Goal: Transaction & Acquisition: Purchase product/service

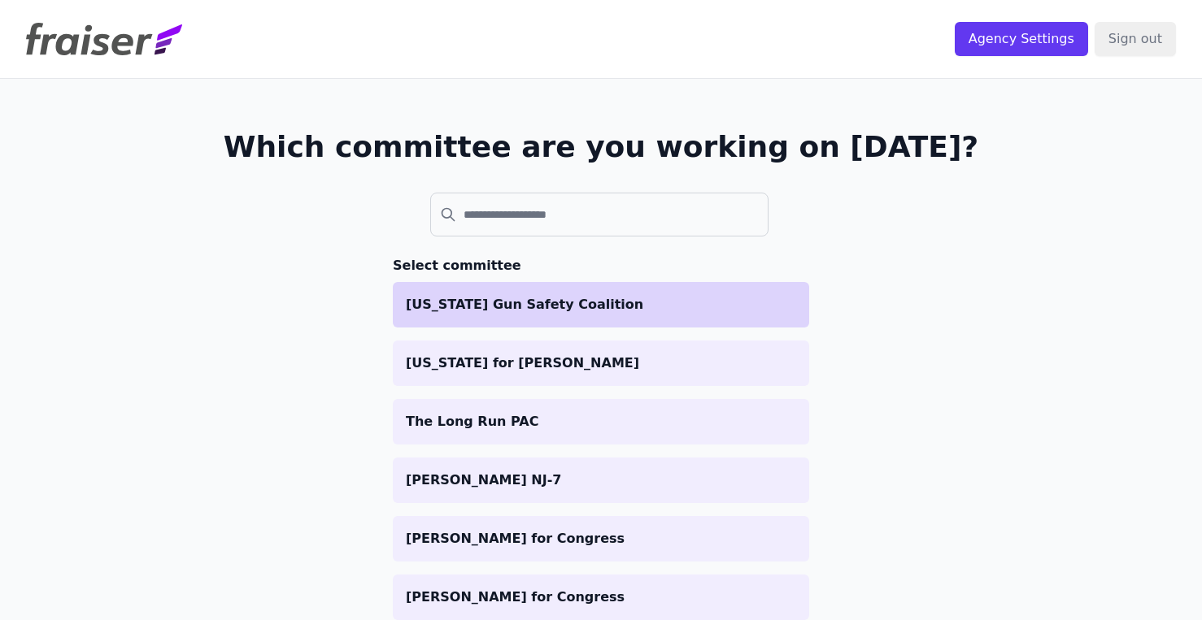
click at [551, 298] on p "[US_STATE] Gun Safety Coalition" at bounding box center [601, 305] width 390 height 20
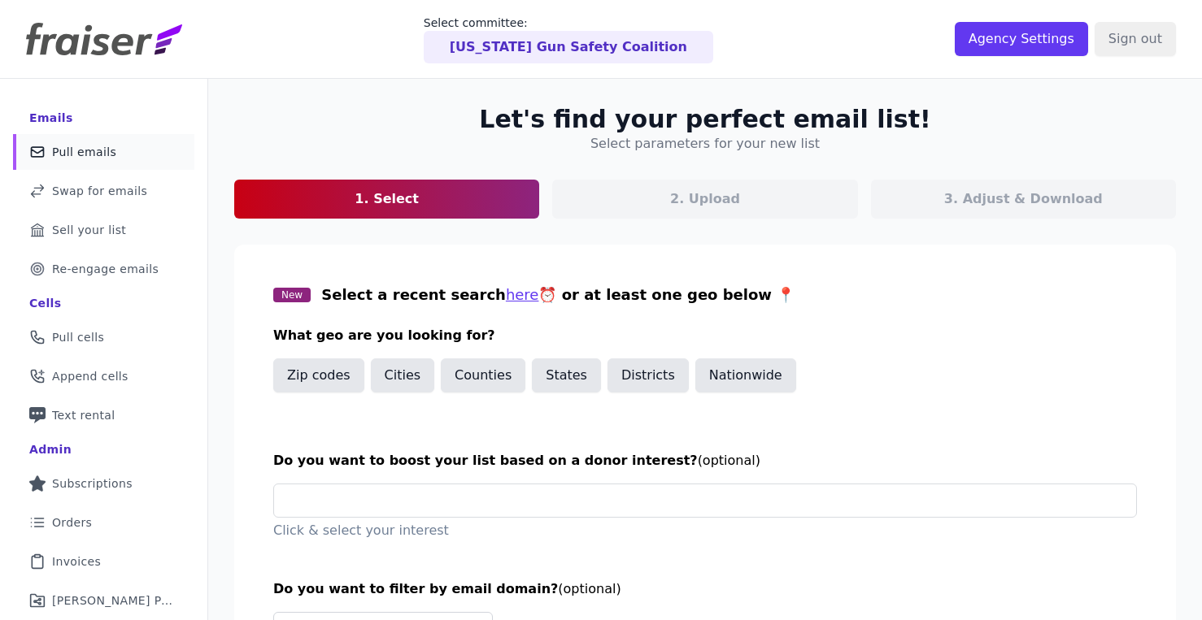
click at [808, 250] on section "New Select a recent search here ⏰ or at least one geo below 📍 What geo are you …" at bounding box center [704, 470] width 941 height 450
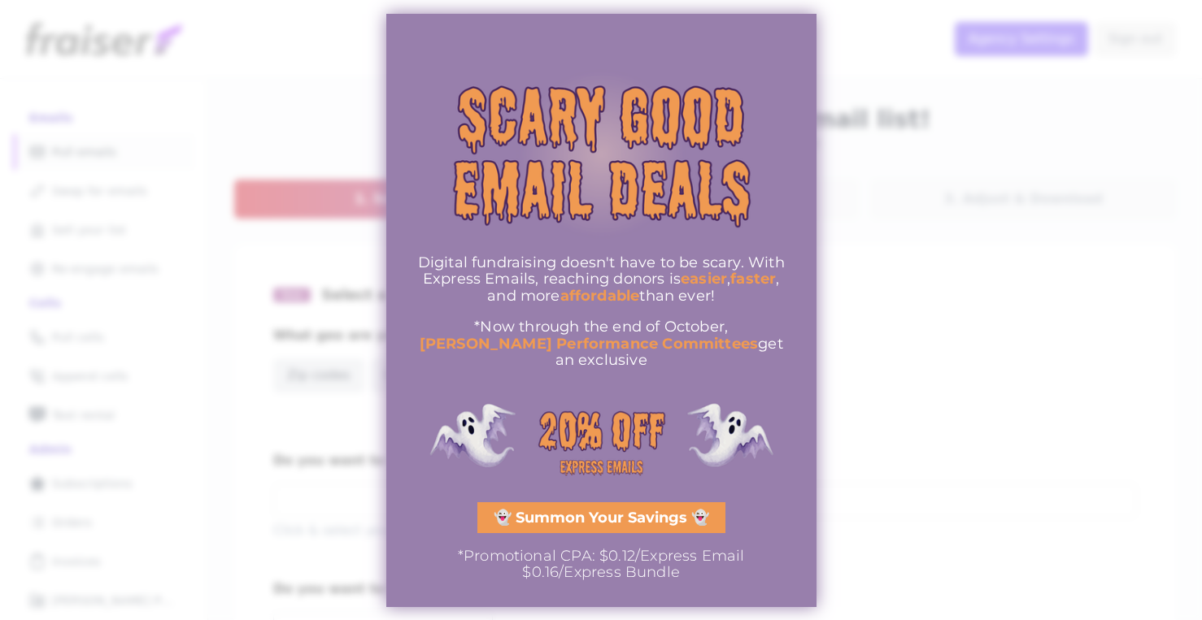
click at [616, 551] on span "*Promotional CPA: $0.12/Express Email" at bounding box center [601, 556] width 287 height 18
click at [667, 285] on span "Digital fundraising doesn't have to be scary. With Express Emails, reaching don…" at bounding box center [601, 271] width 367 height 35
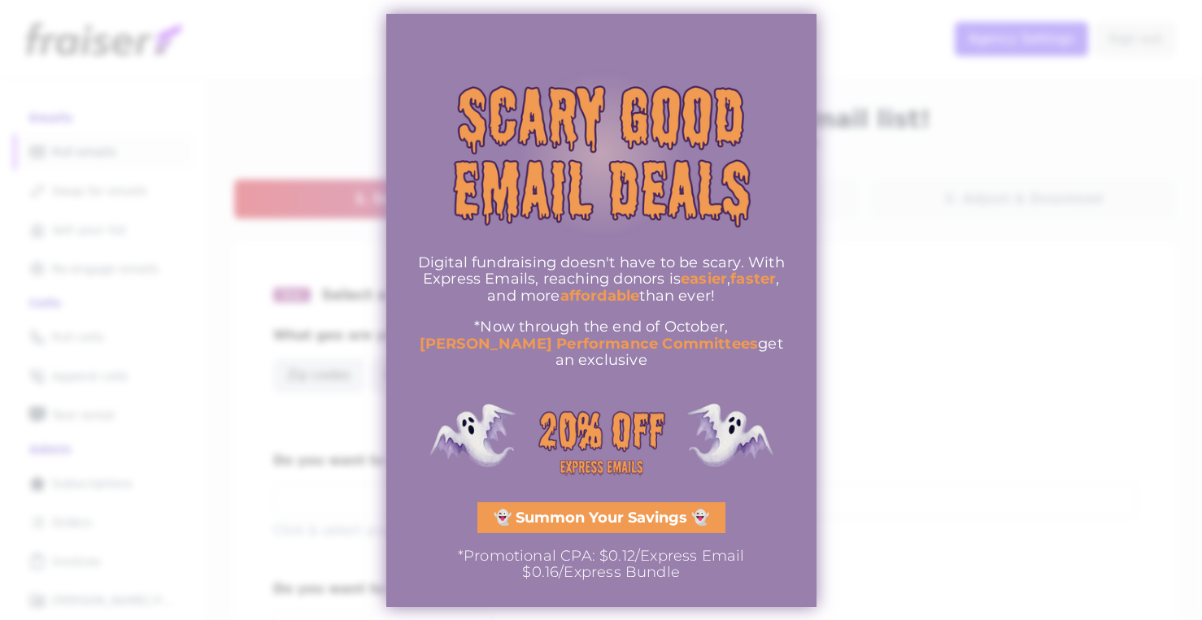
click at [560, 289] on span "Digital fundraising doesn't have to be scary. With Express Emails, reaching don…" at bounding box center [601, 271] width 367 height 35
click at [598, 511] on span "👻 Summon Your Savings 👻" at bounding box center [600, 518] width 215 height 15
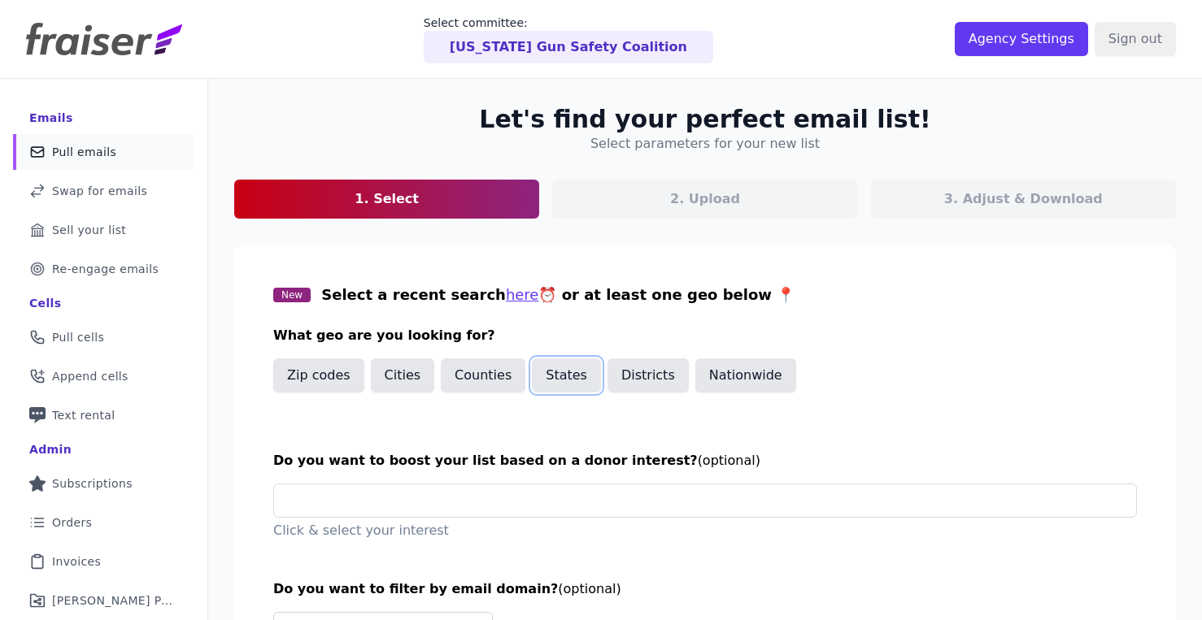
click at [556, 381] on button "States" at bounding box center [566, 376] width 69 height 34
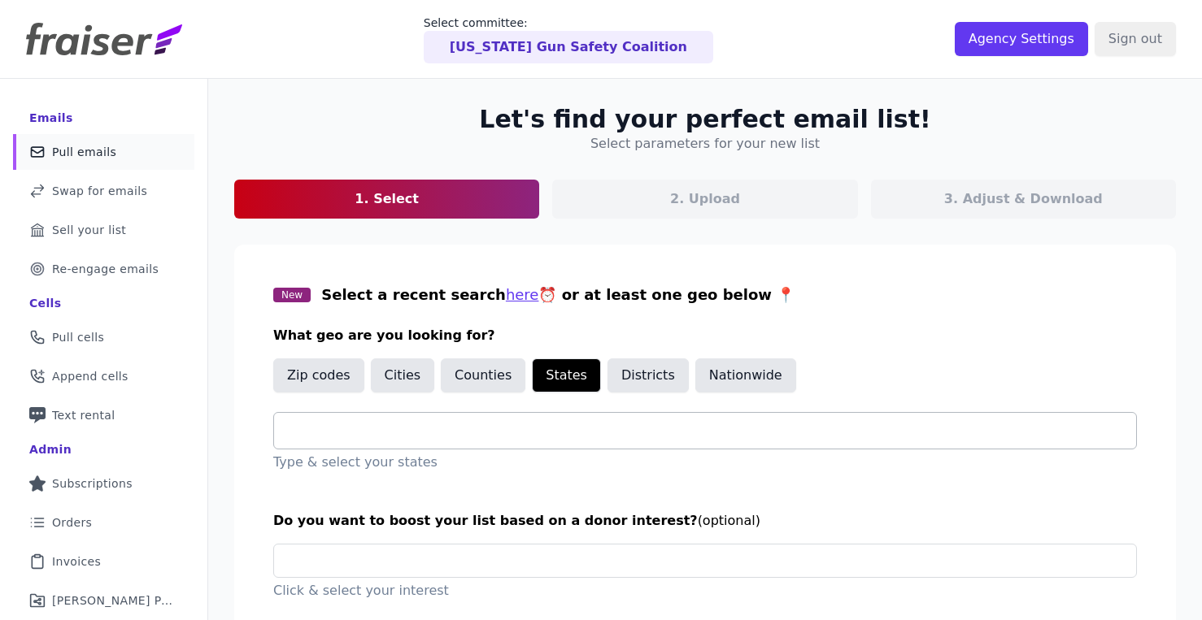
click at [530, 432] on input "text" at bounding box center [711, 431] width 849 height 20
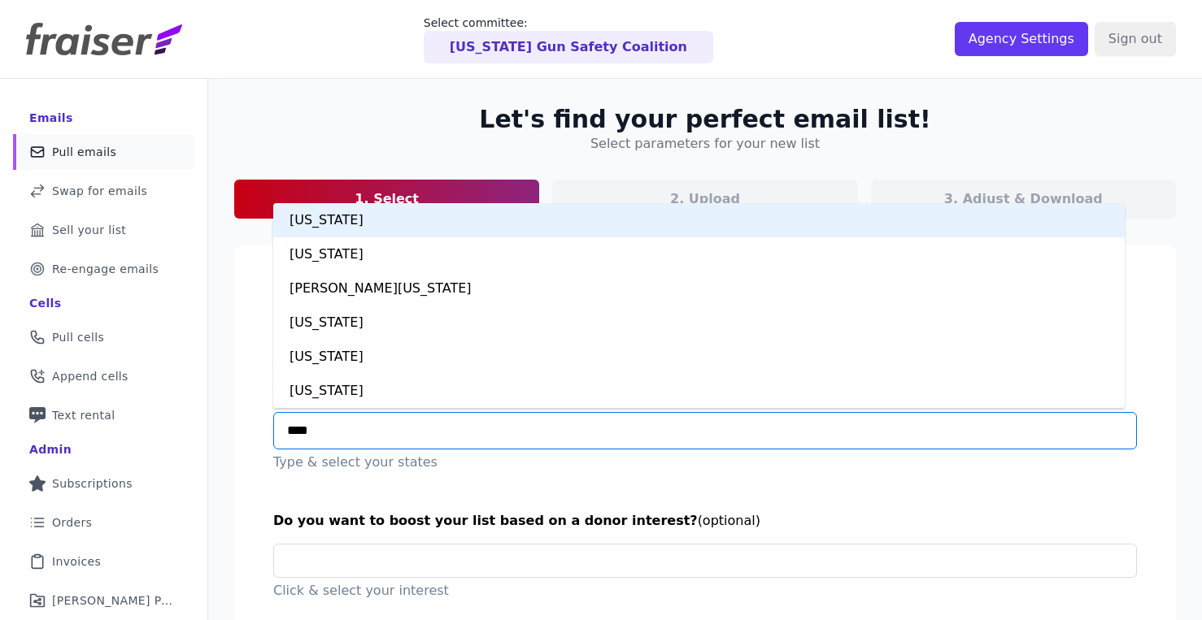
type input "*****"
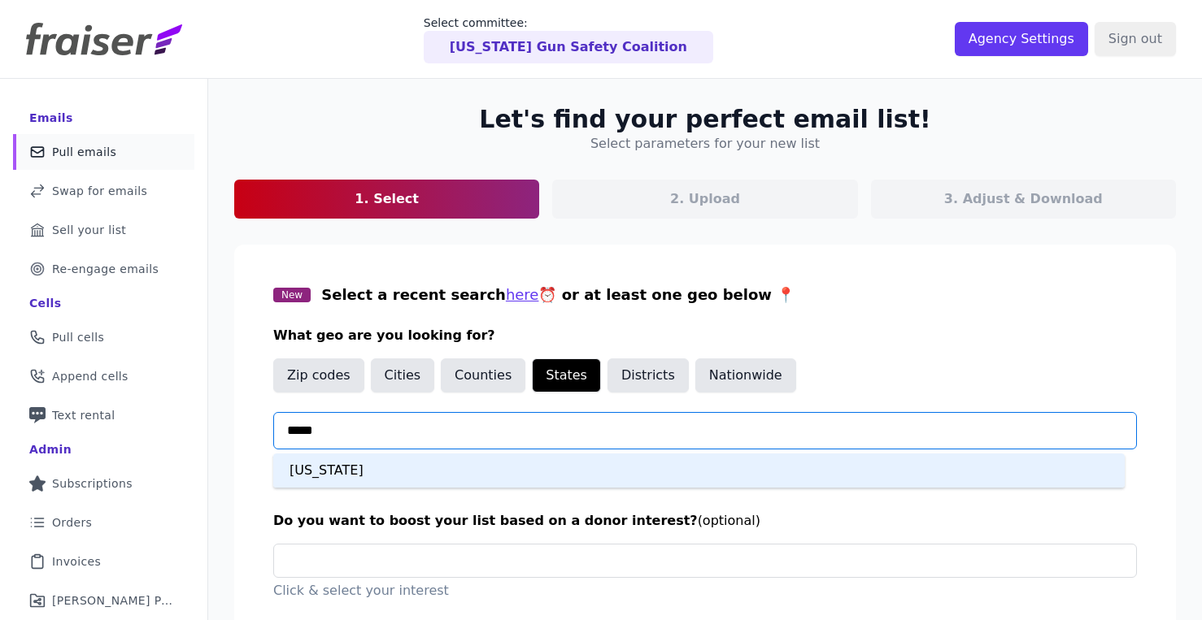
click at [486, 474] on div "Maine" at bounding box center [698, 471] width 851 height 34
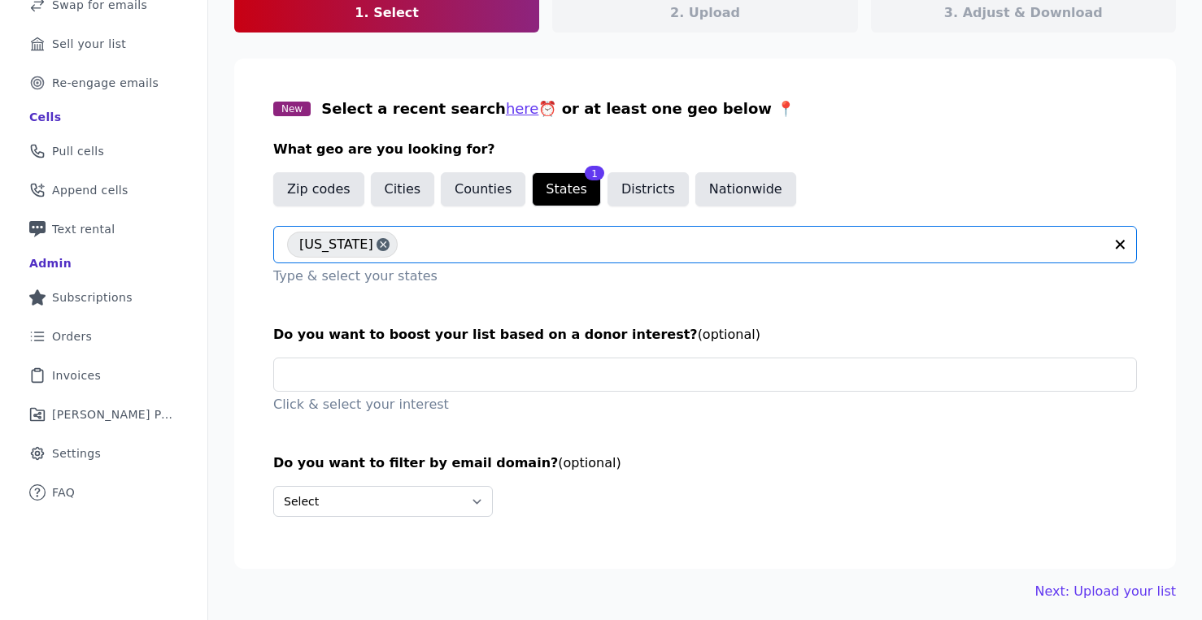
scroll to position [193, 0]
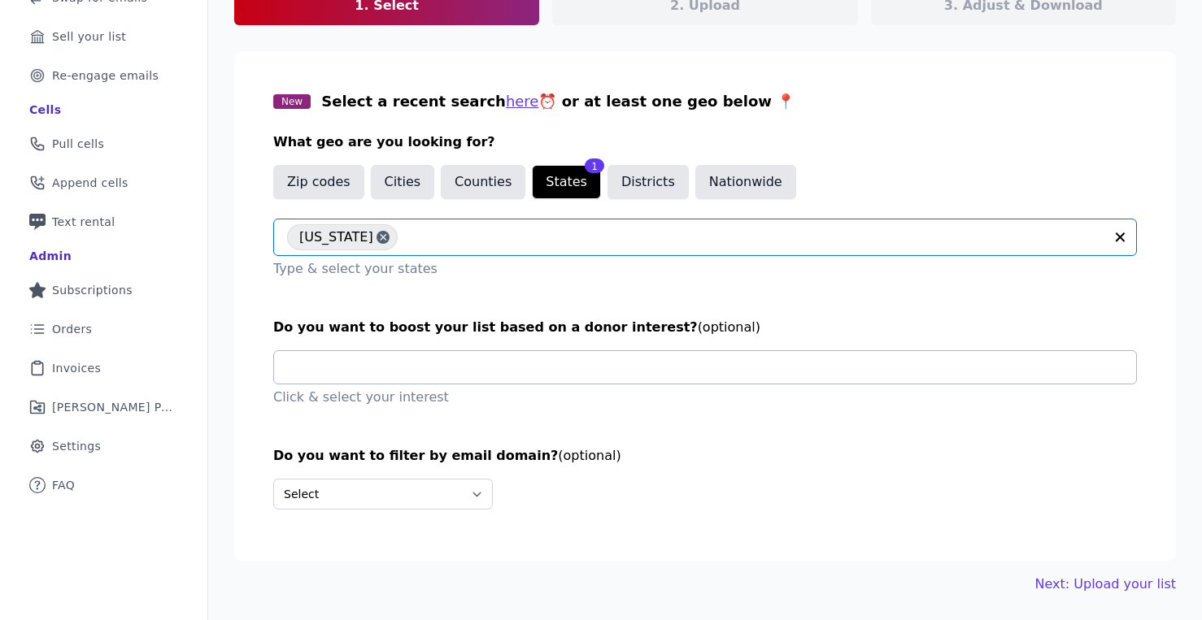
click at [606, 369] on input "text" at bounding box center [711, 367] width 849 height 33
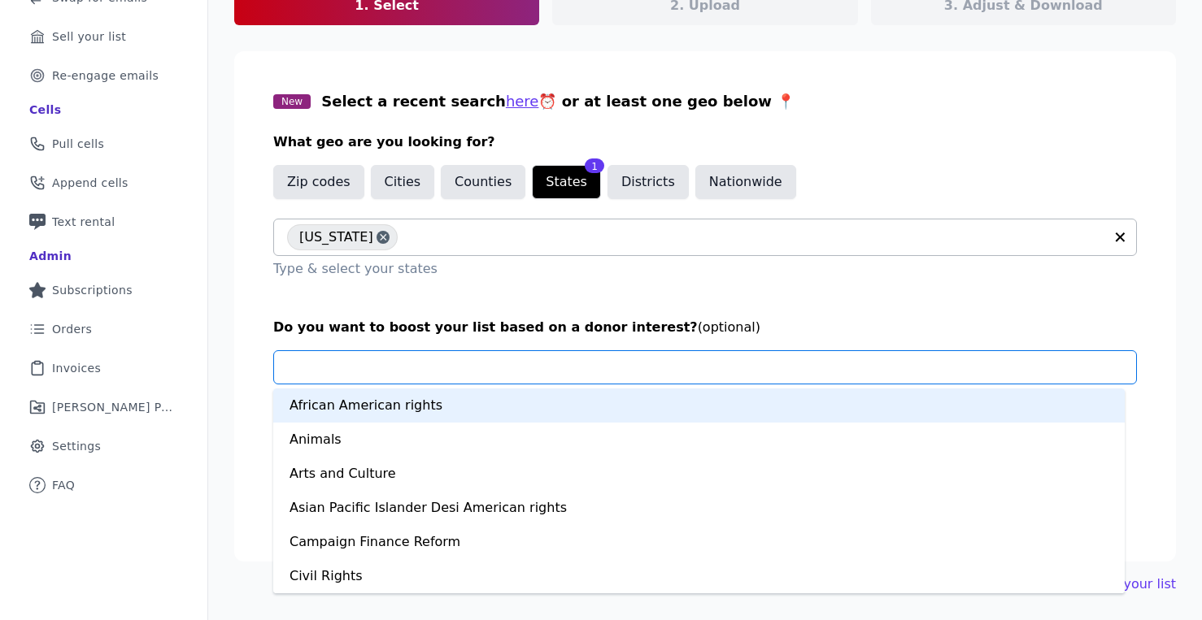
click at [603, 306] on section "New Select a recent search here ⏰ or at least one geo below 📍 What geo are you …" at bounding box center [704, 306] width 941 height 511
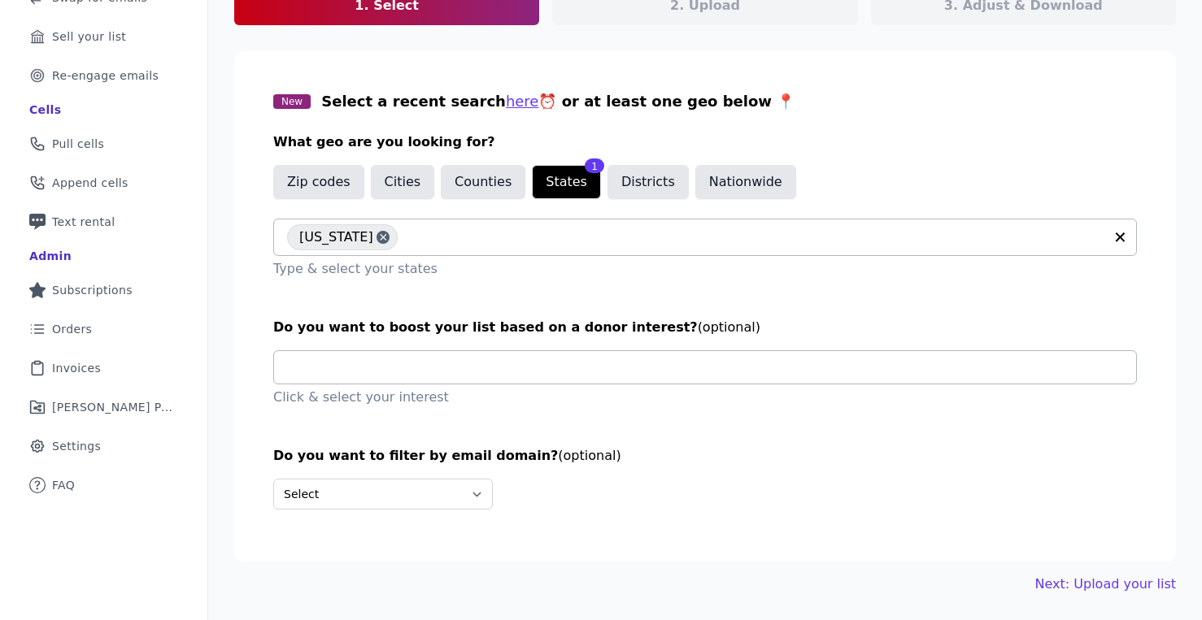
click at [655, 357] on input "text" at bounding box center [711, 367] width 849 height 33
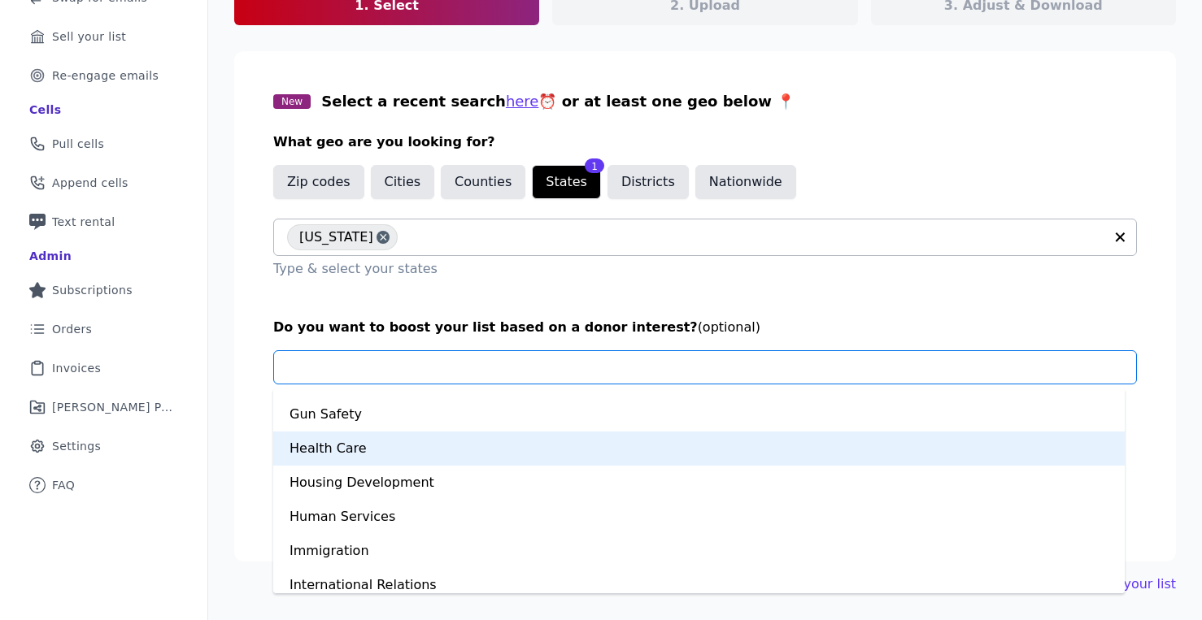
scroll to position [505, 0]
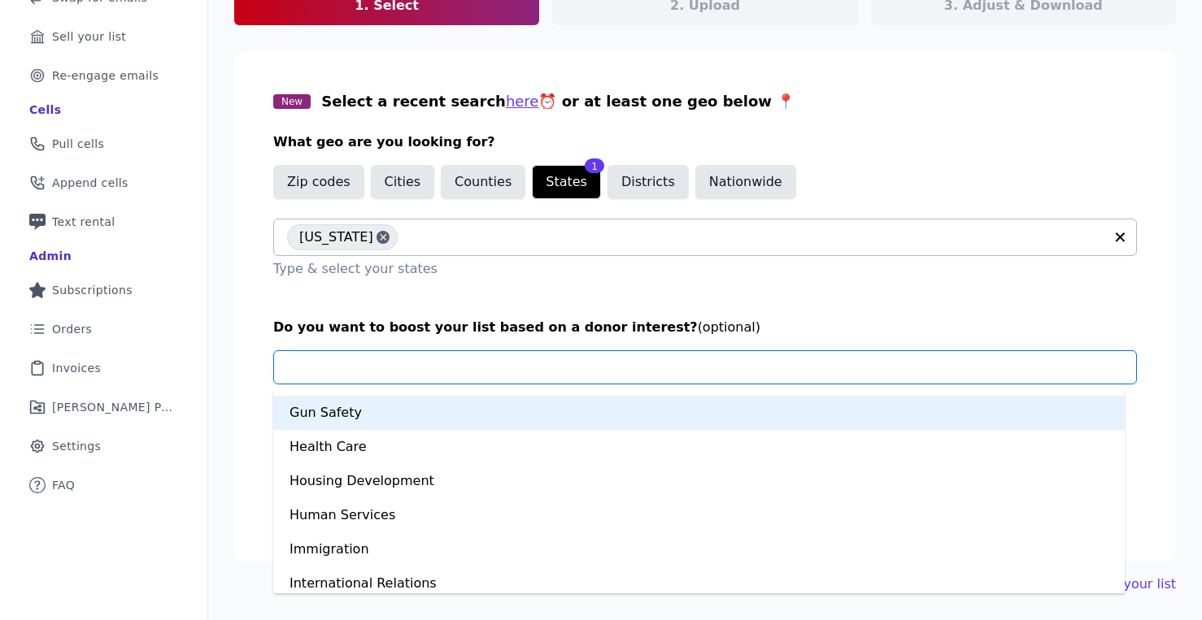
click at [664, 292] on section "New Select a recent search here ⏰ or at least one geo below 📍 What geo are you …" at bounding box center [704, 306] width 941 height 511
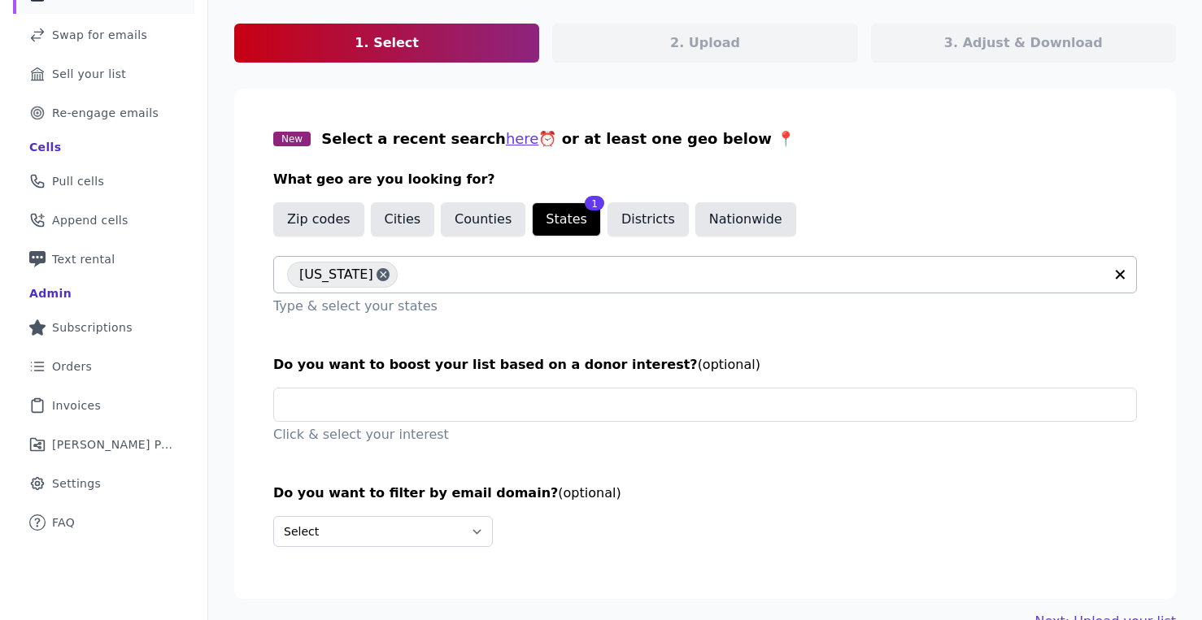
scroll to position [193, 0]
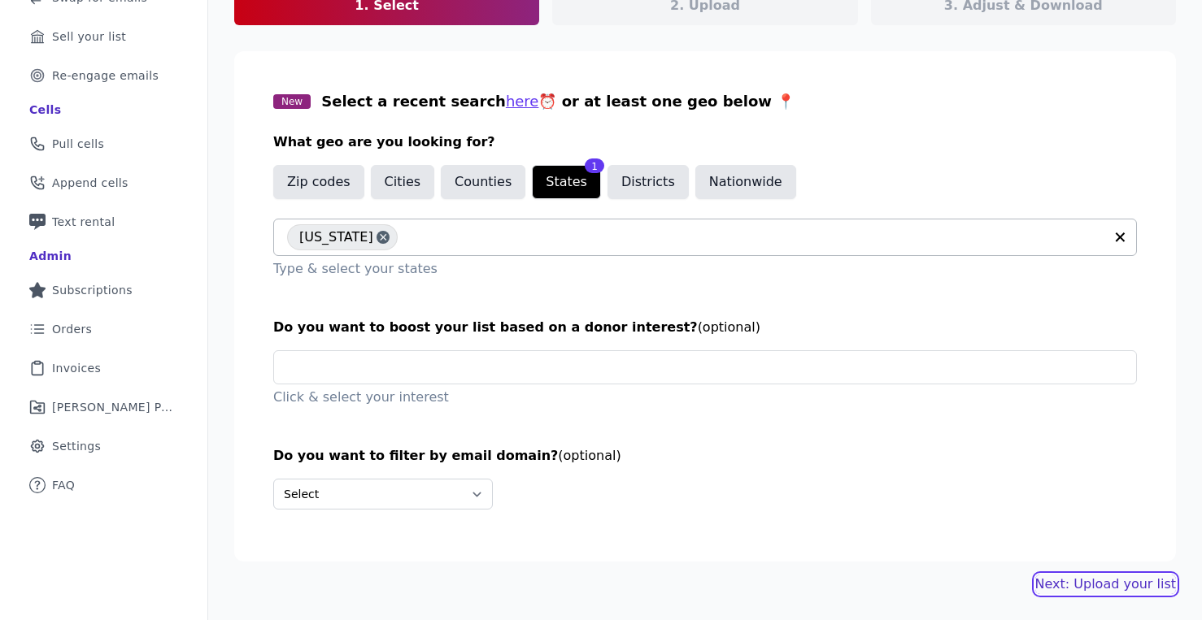
click at [1073, 590] on link "Next: Upload your list" at bounding box center [1105, 585] width 141 height 20
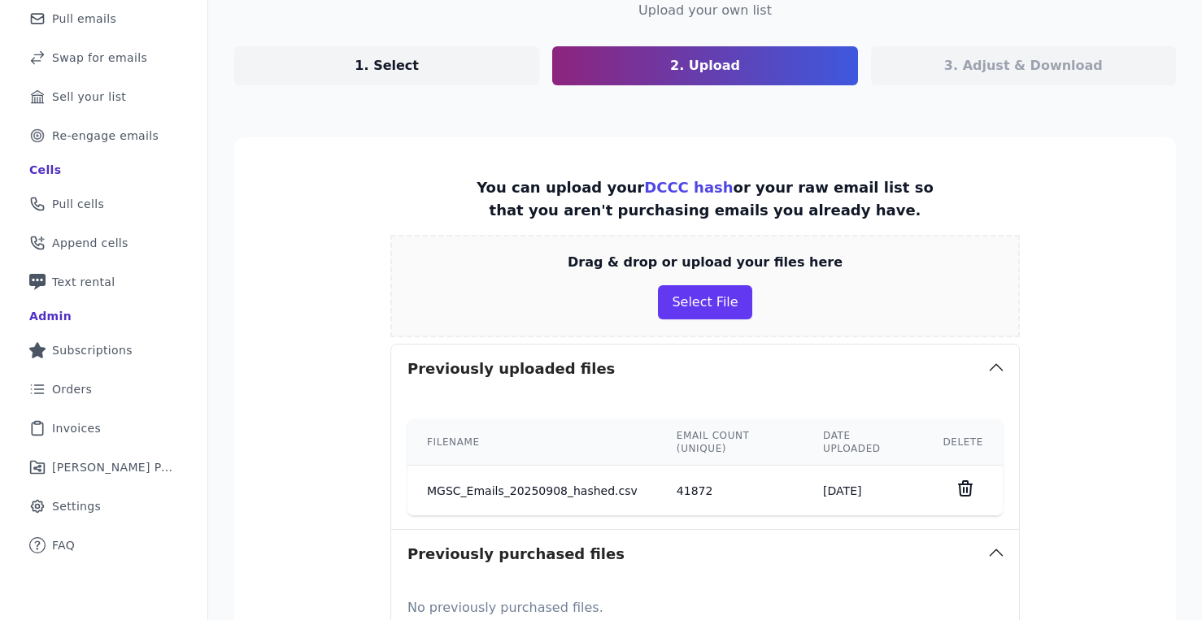
scroll to position [191, 0]
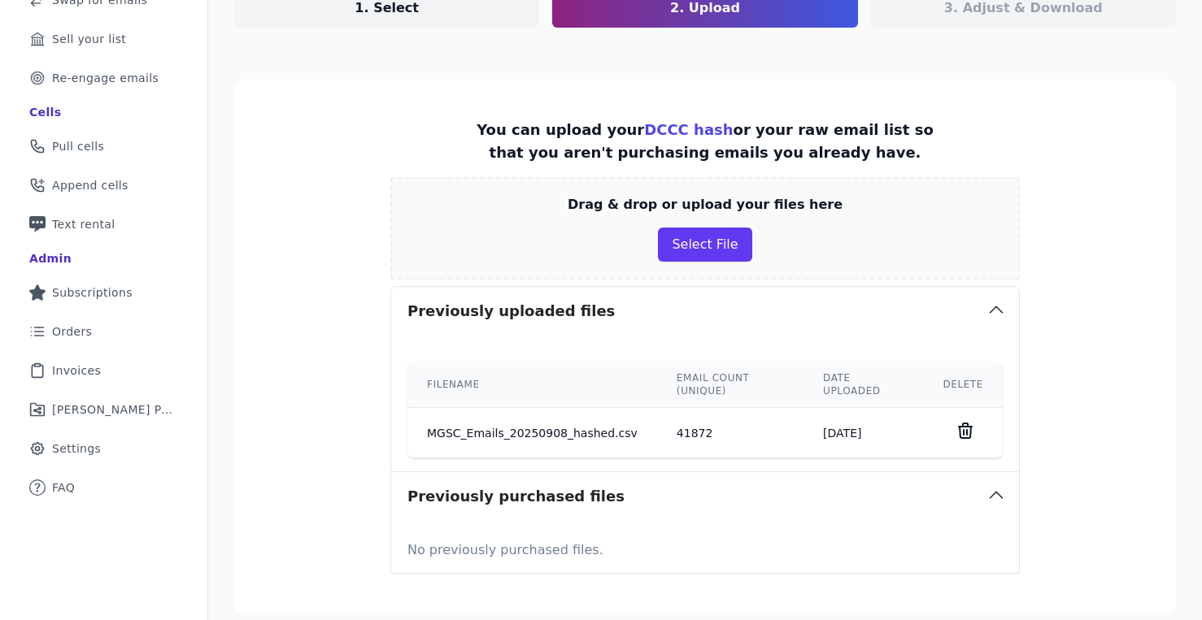
click at [349, 352] on section "You can upload your DCCC hash or your raw email list so that you aren't purchas…" at bounding box center [704, 346] width 941 height 533
click at [706, 243] on button "Select File" at bounding box center [704, 245] width 93 height 34
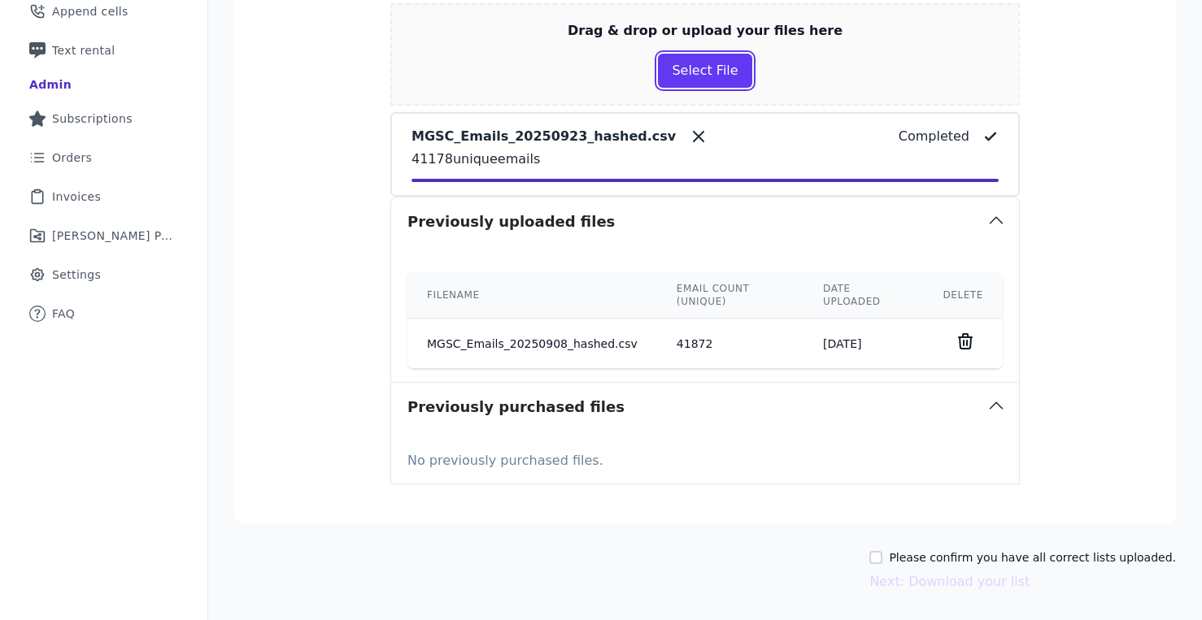
scroll to position [367, 0]
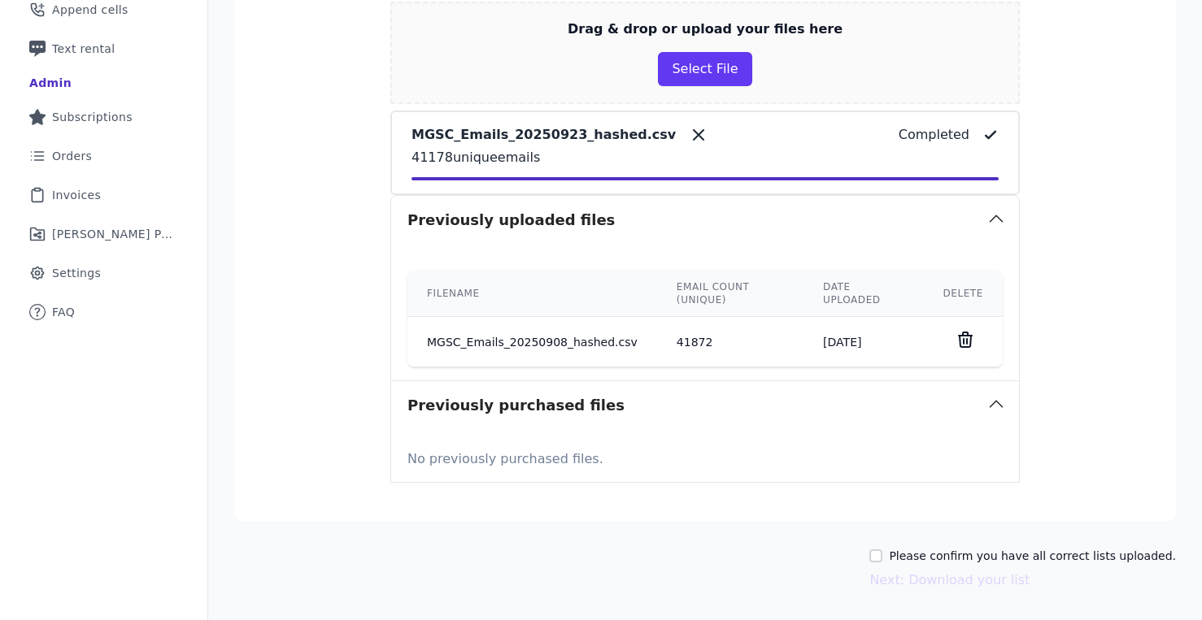
click at [311, 215] on section "You can upload your DCCC hash or your raw email list so that you aren't purchas…" at bounding box center [704, 213] width 941 height 618
click at [880, 553] on input "Please confirm you have all correct lists uploaded." at bounding box center [875, 556] width 13 height 13
checkbox input "true"
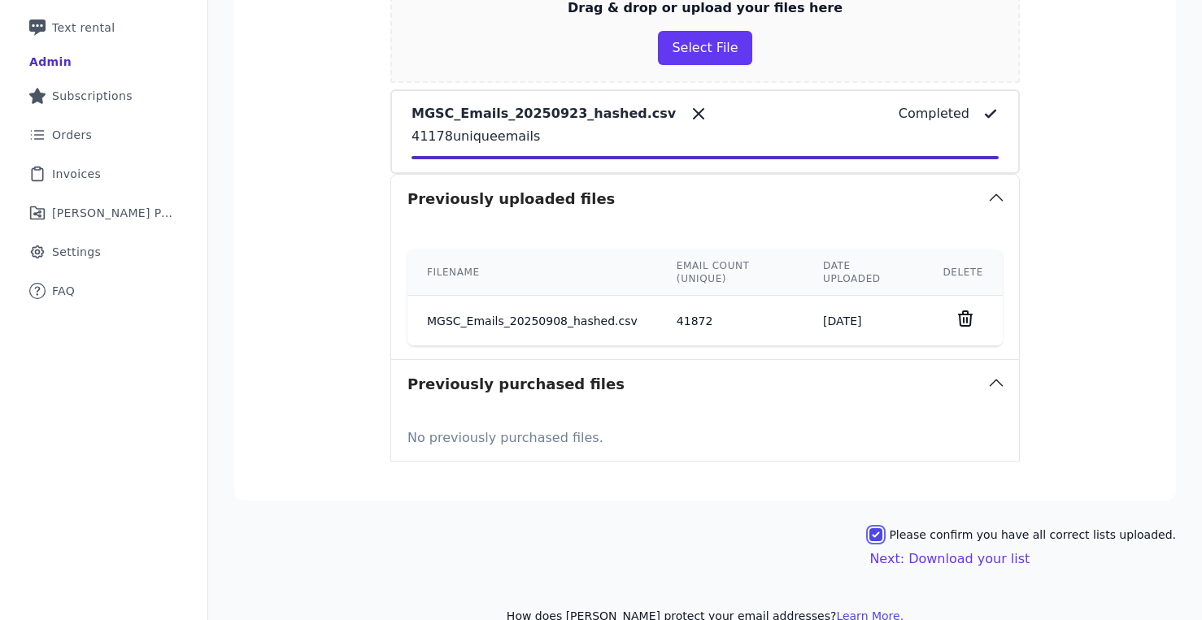
scroll to position [389, 0]
click at [963, 561] on button "Next: Download your list" at bounding box center [949, 559] width 160 height 20
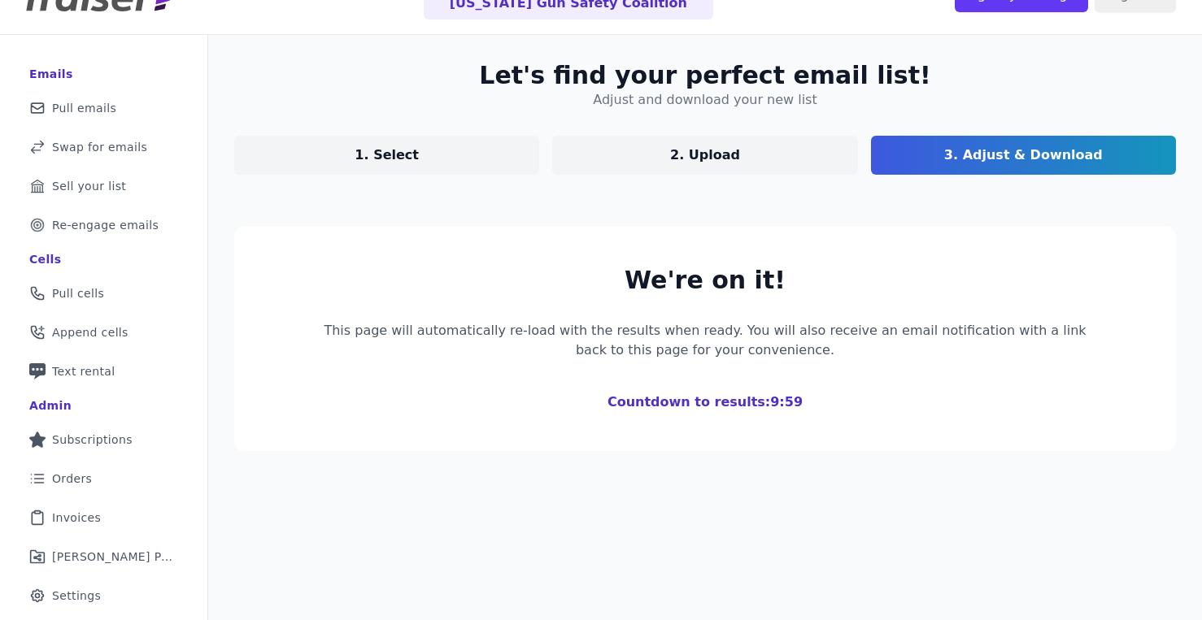
scroll to position [46, 0]
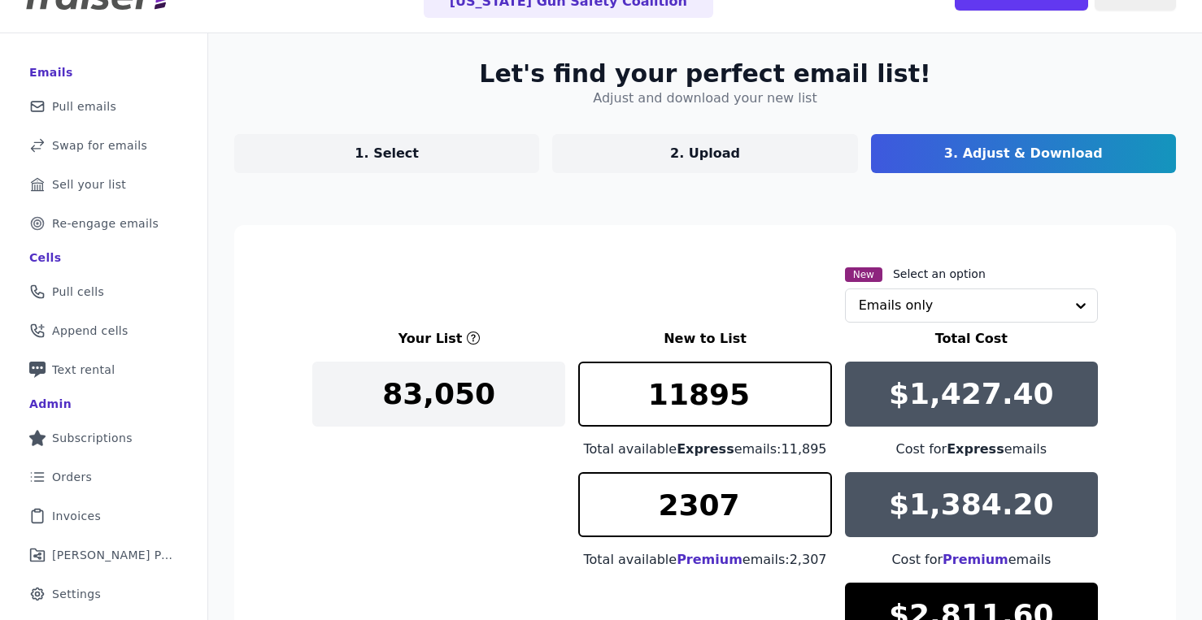
click at [706, 246] on section "New Select an option Emails only Your List New to List Total Cost 83,050 11895 …" at bounding box center [704, 544] width 941 height 639
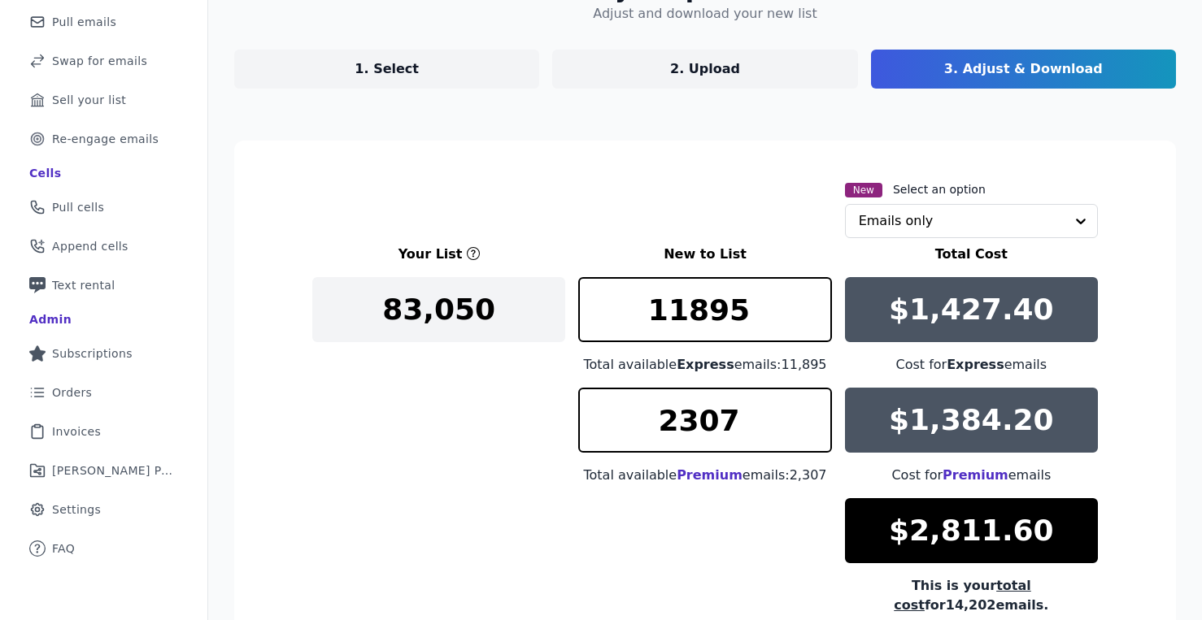
scroll to position [136, 0]
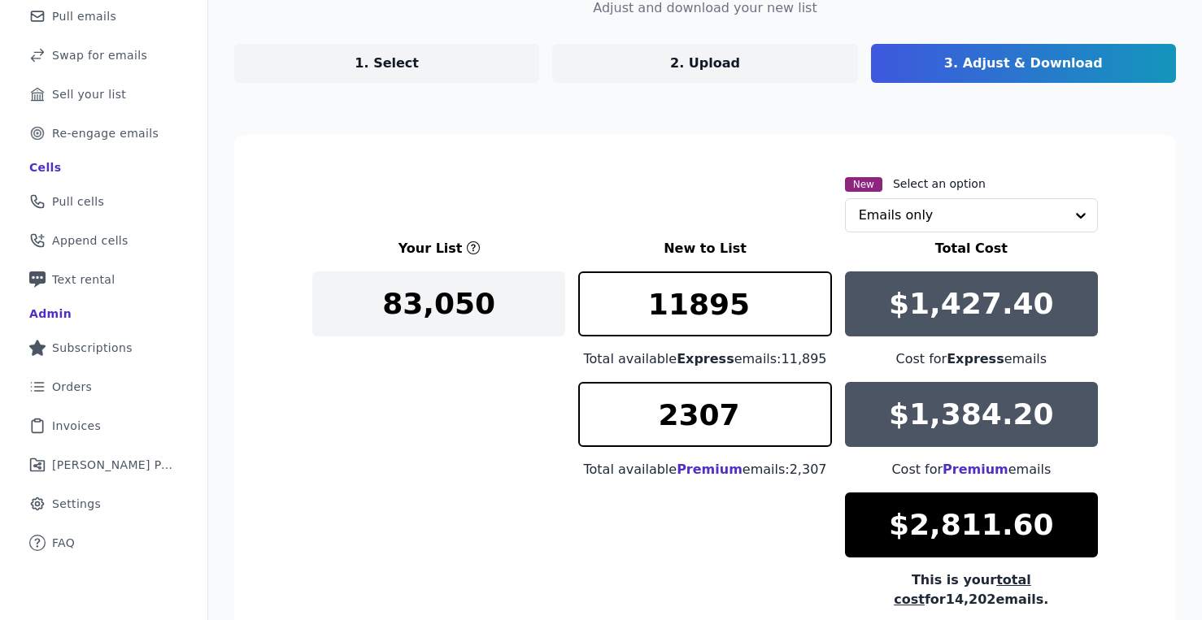
click at [715, 181] on div "New Select an option Emails only" at bounding box center [704, 203] width 785 height 59
click at [873, 222] on input "text" at bounding box center [961, 215] width 206 height 33
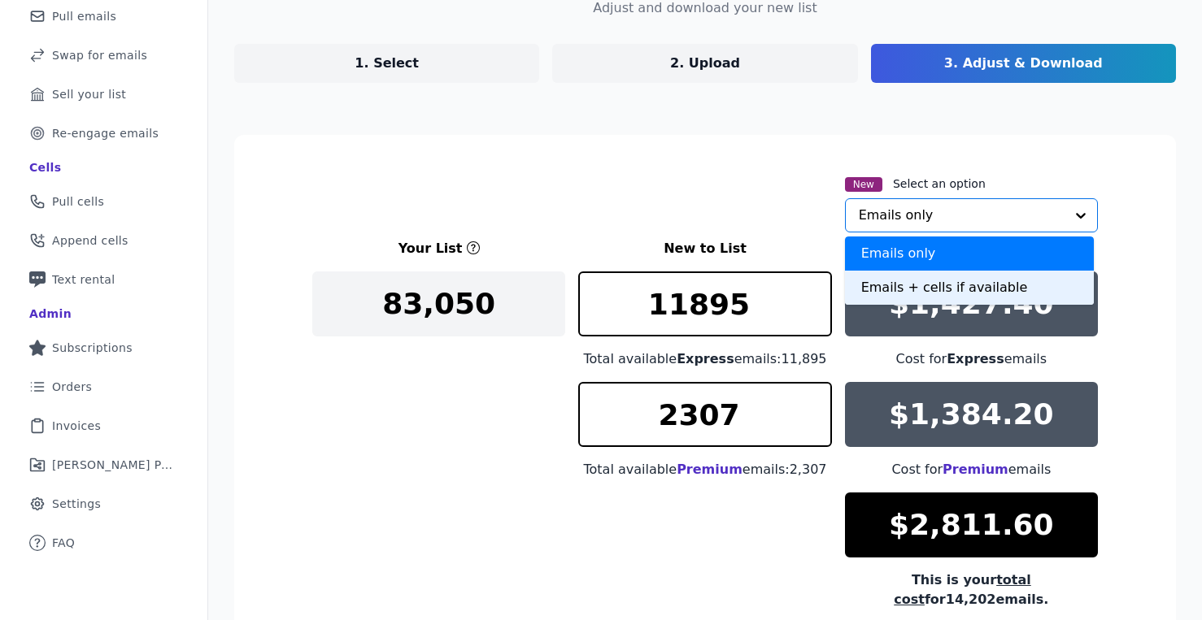
click at [906, 288] on div "Emails + cells if available" at bounding box center [969, 288] width 249 height 34
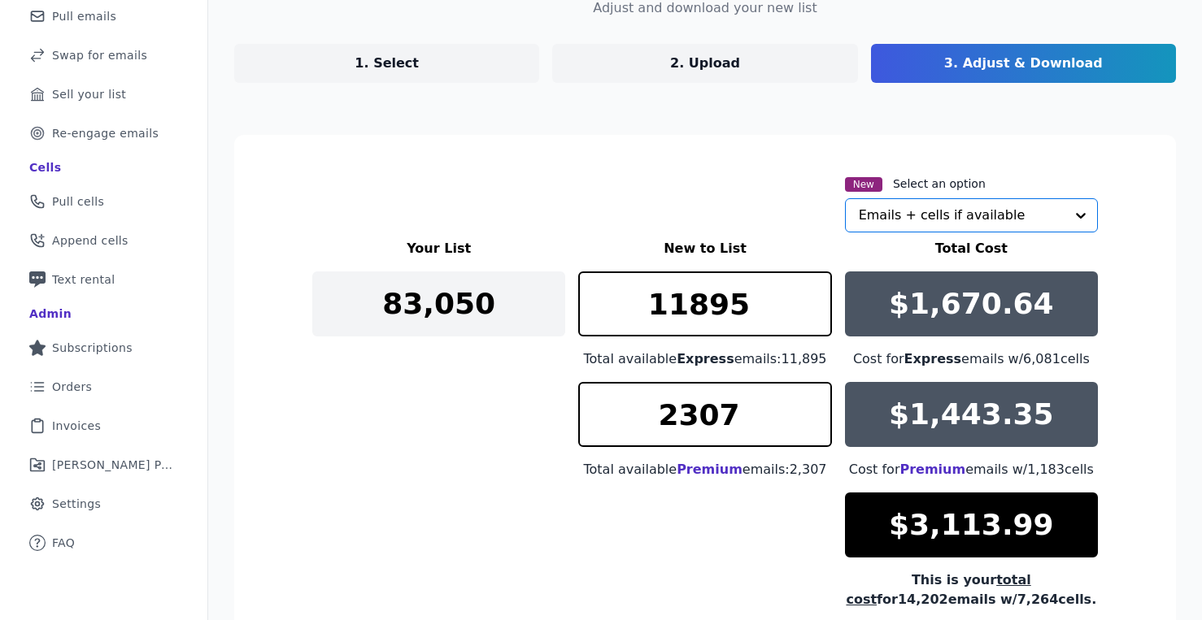
click at [721, 185] on div "New Select an option Option Emails + cells if available, selected. Select is fo…" at bounding box center [704, 203] width 785 height 59
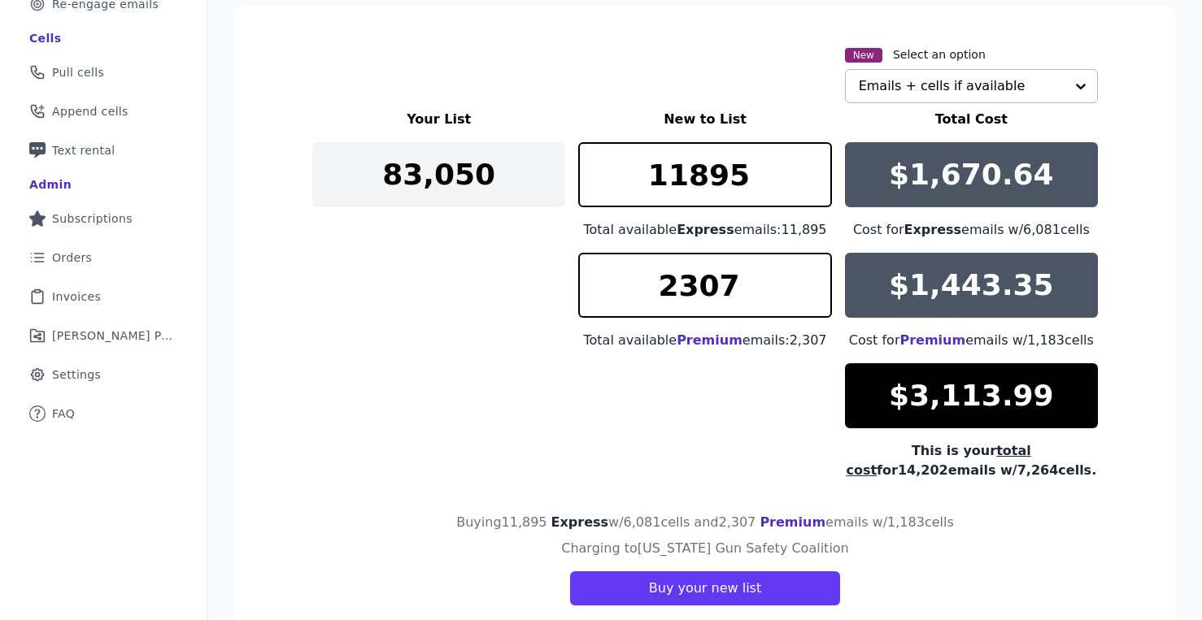
scroll to position [263, 0]
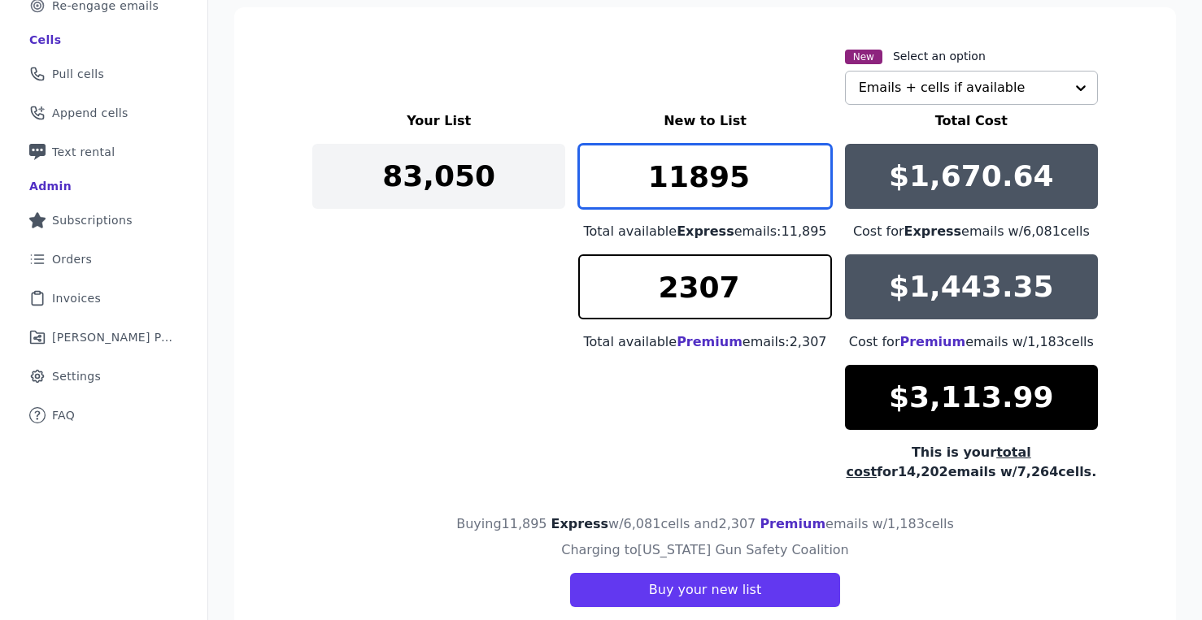
click at [741, 172] on input "11895" at bounding box center [704, 176] width 253 height 65
click at [706, 179] on input "11000" at bounding box center [704, 176] width 253 height 65
click at [682, 177] on input "10500" at bounding box center [704, 176] width 253 height 65
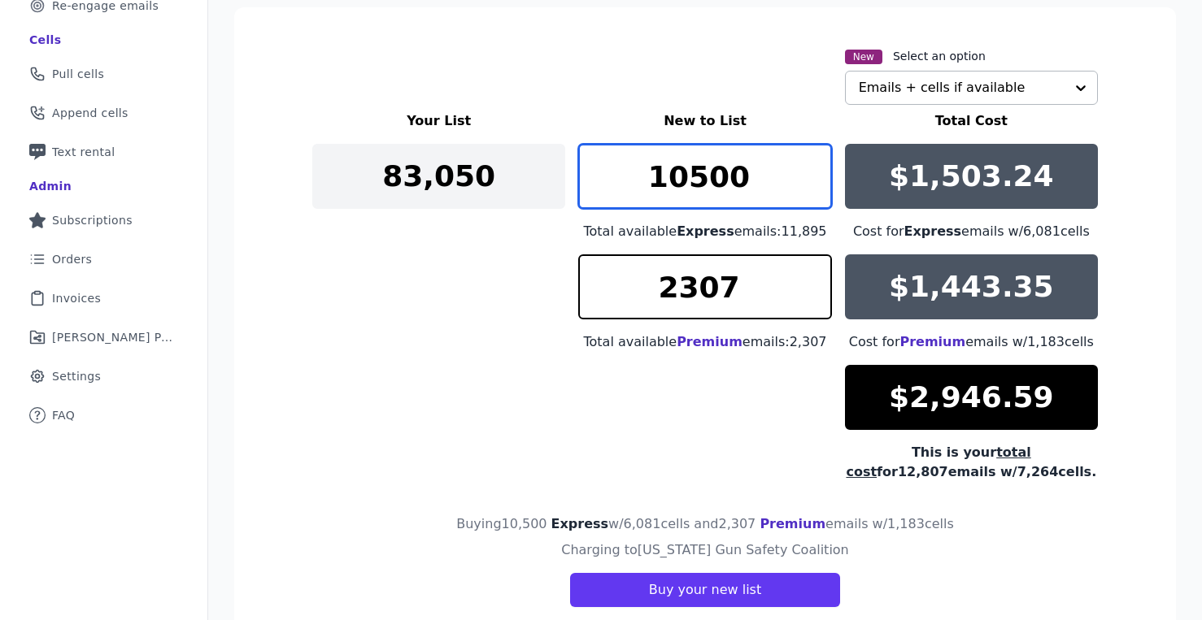
click at [682, 177] on input "10500" at bounding box center [704, 176] width 253 height 65
click at [667, 173] on input "10000" at bounding box center [704, 176] width 253 height 65
click at [657, 163] on input "8000" at bounding box center [704, 176] width 253 height 65
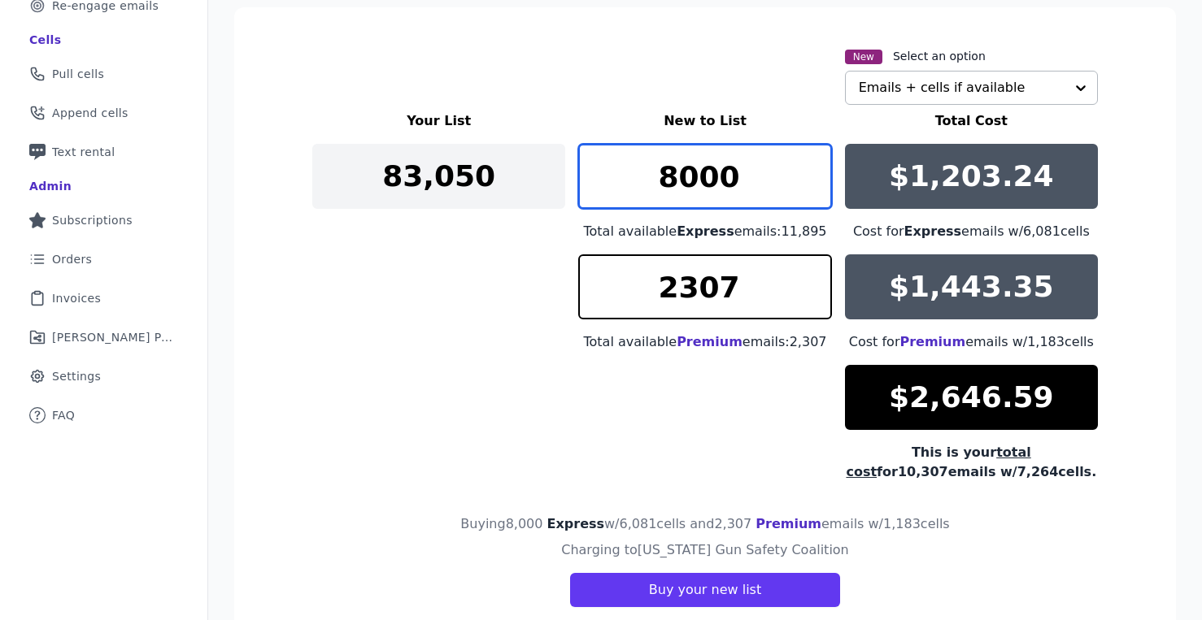
click at [657, 163] on input "8000" at bounding box center [704, 176] width 253 height 65
click at [689, 173] on input "7000" at bounding box center [704, 176] width 253 height 65
type input "6650"
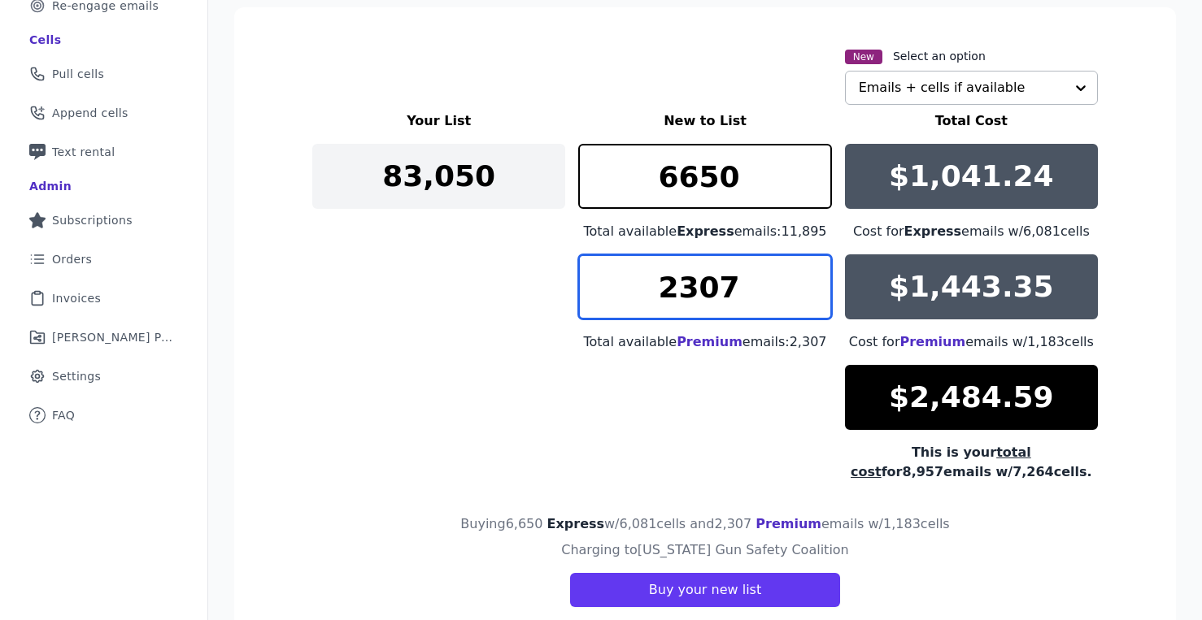
click at [701, 288] on input "2307" at bounding box center [704, 286] width 253 height 65
type input "2"
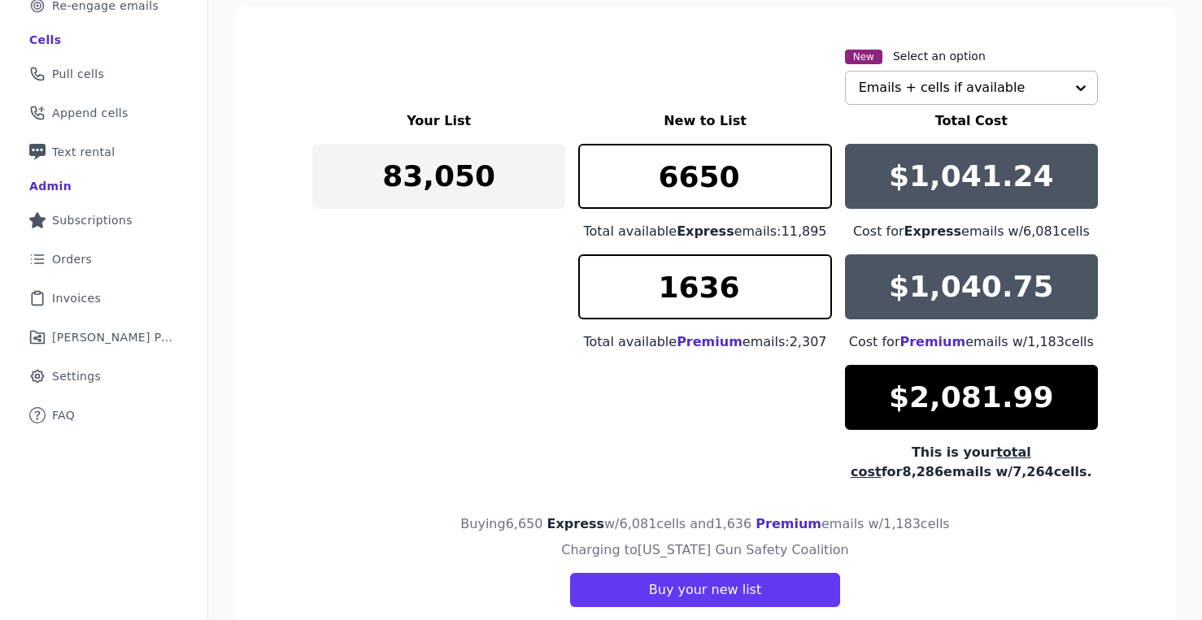
click at [484, 306] on div "Your List New to List Total Cost 83,050 6650 Total available Express emails: 11…" at bounding box center [704, 296] width 785 height 371
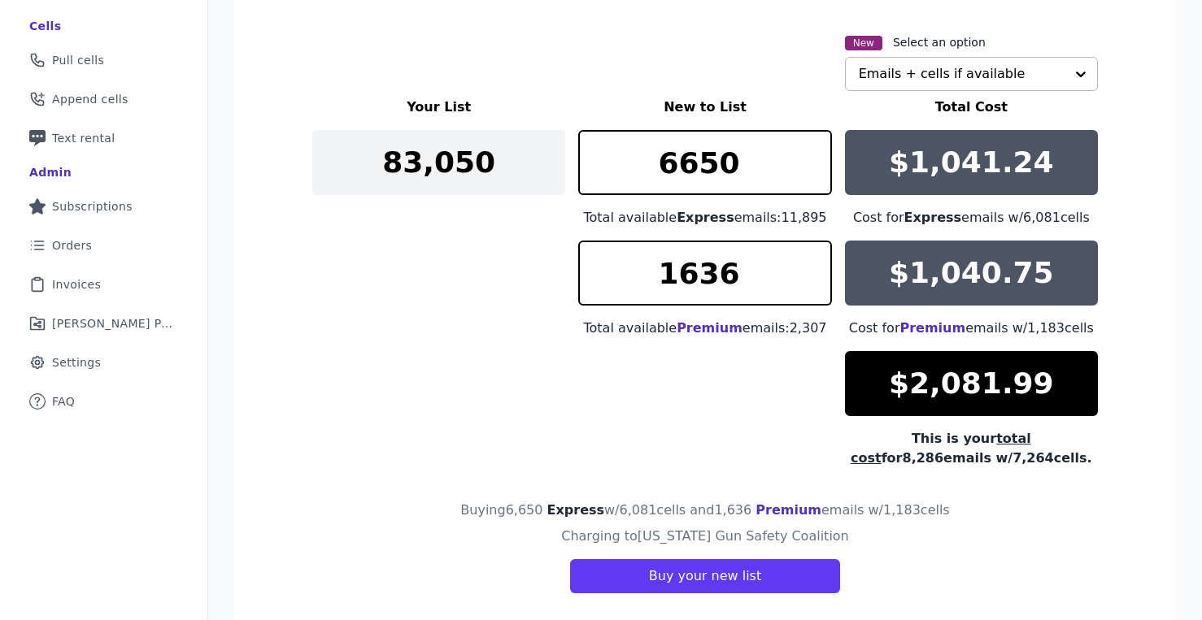
scroll to position [305, 0]
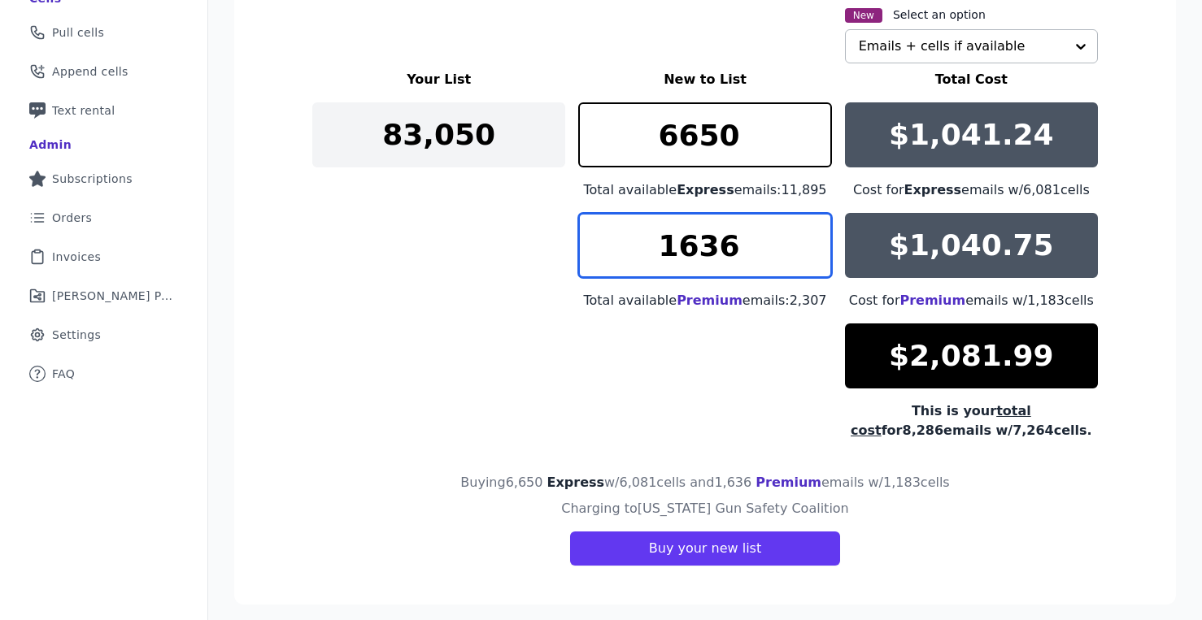
click at [733, 258] on input "1636" at bounding box center [704, 245] width 253 height 65
type input "1636"
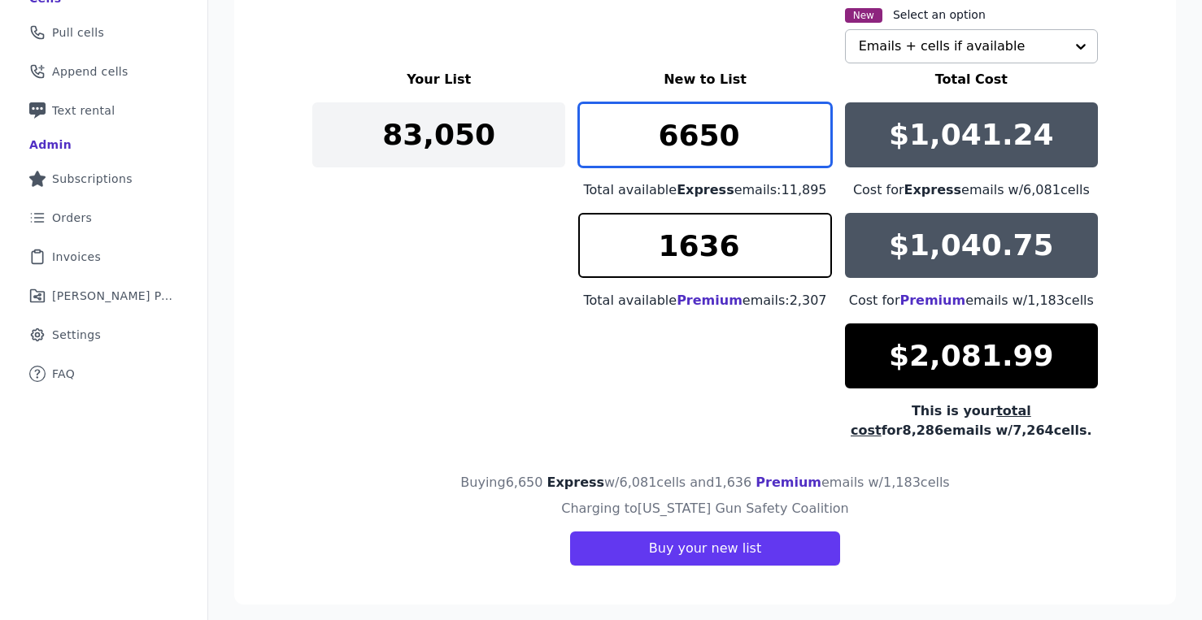
click at [741, 143] on input "6650" at bounding box center [704, 134] width 253 height 65
type input "6650"
click at [482, 276] on div "Your List New to List Total Cost 83,050 6650 Total available Express emails: 11…" at bounding box center [704, 255] width 785 height 371
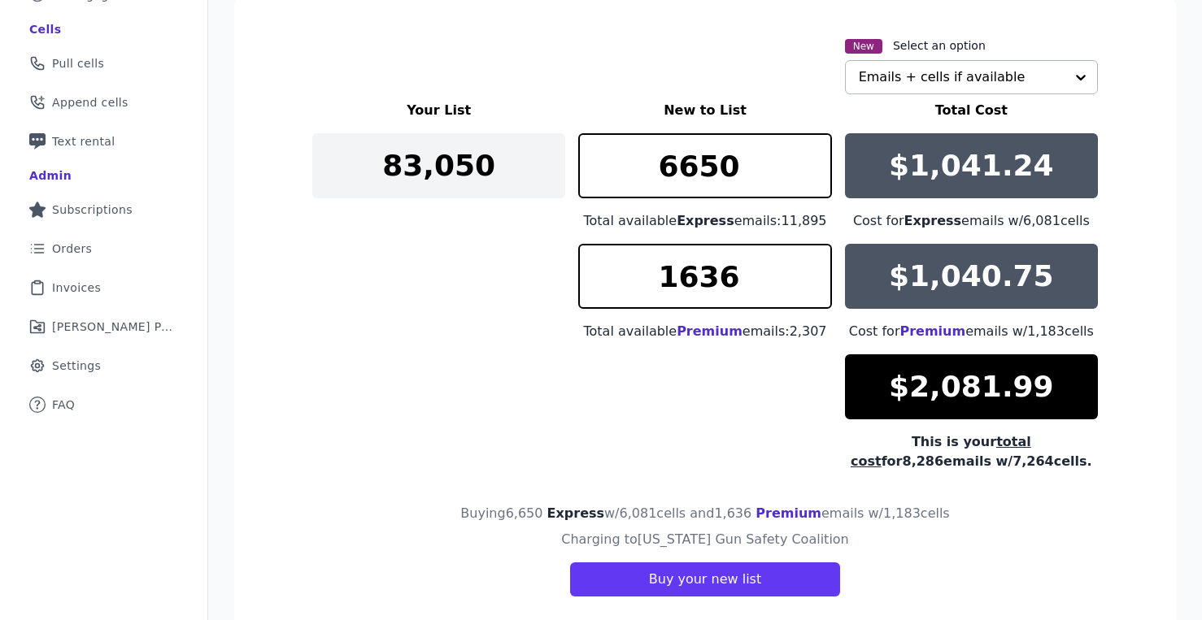
scroll to position [316, 0]
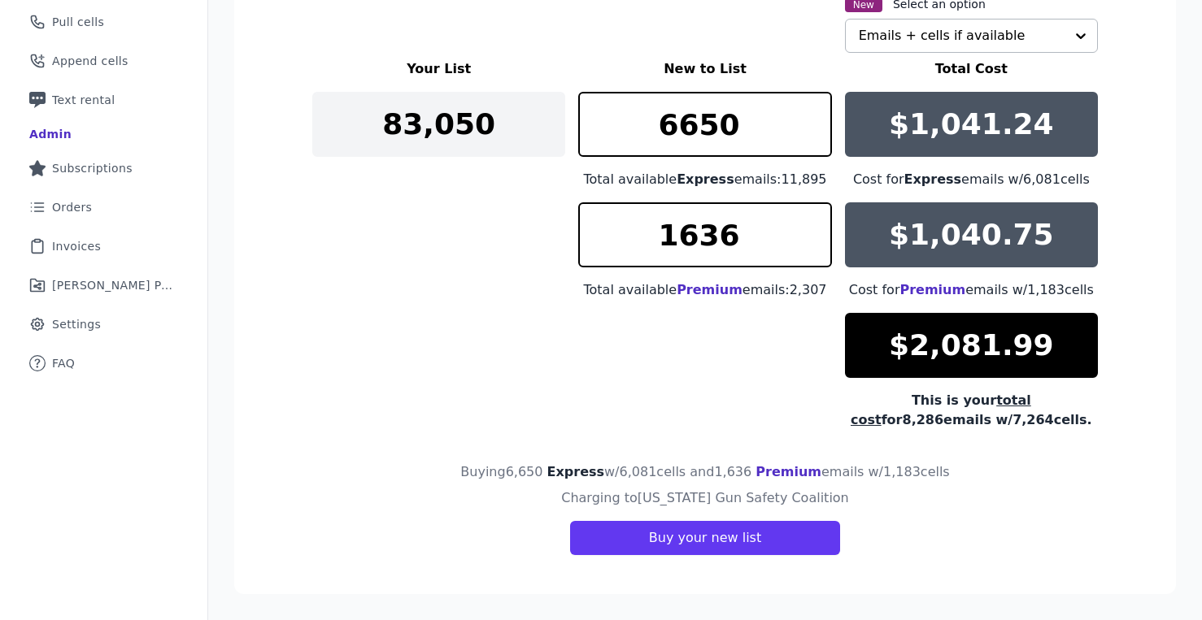
click at [752, 380] on div "Your List New to List Total Cost 83,050 6650 Total available Express emails: 11…" at bounding box center [704, 244] width 785 height 371
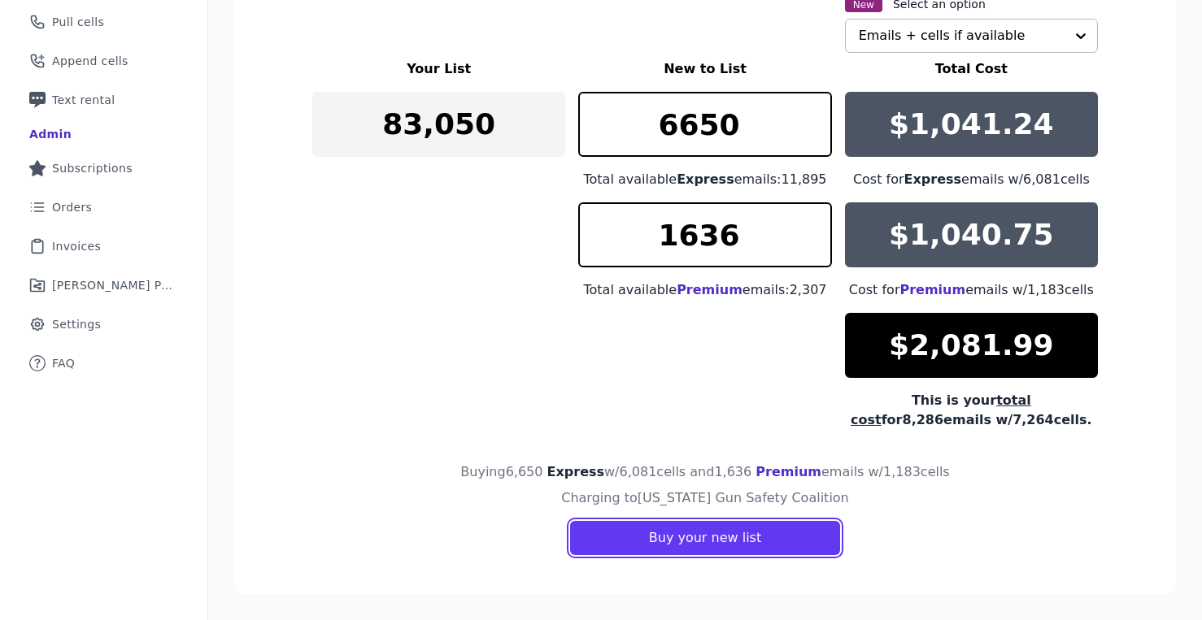
drag, startPoint x: 673, startPoint y: 548, endPoint x: 656, endPoint y: 407, distance: 141.7
click at [657, 407] on section "New Select an option Emails + cells if available Your List New to List Total Co…" at bounding box center [704, 274] width 941 height 639
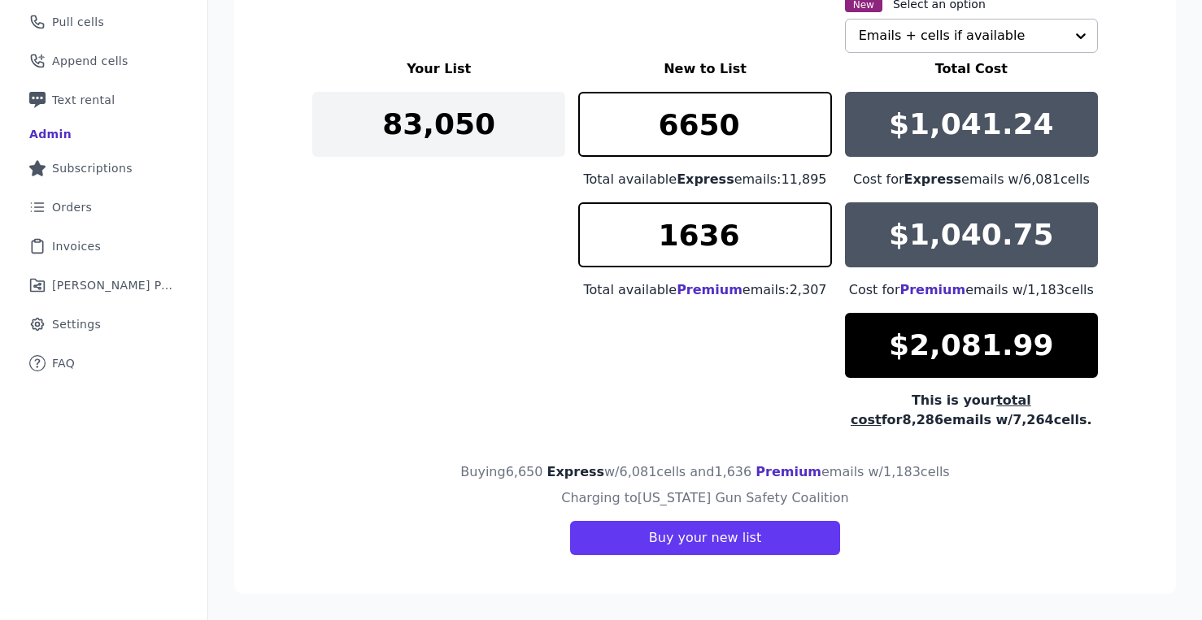
click at [656, 407] on div "Your List New to List Total Cost 83,050 6650 Total available Express emails: 11…" at bounding box center [704, 244] width 785 height 371
click at [632, 323] on div "Your List New to List Total Cost 83,050 6650 Total available Express emails: 11…" at bounding box center [704, 244] width 785 height 371
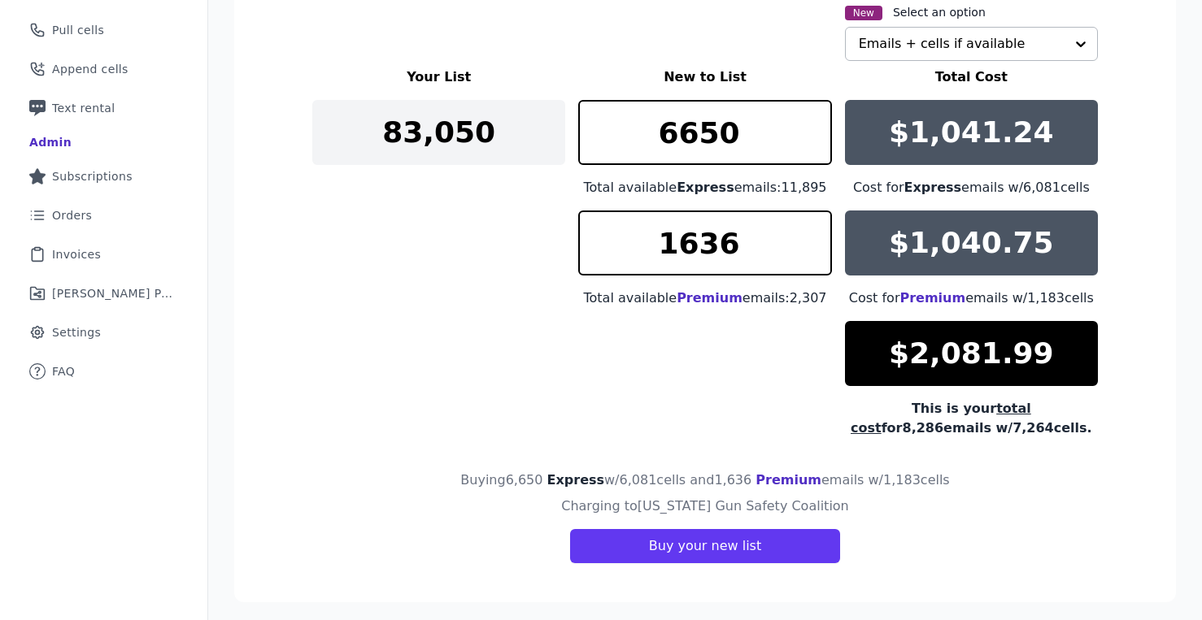
scroll to position [312, 0]
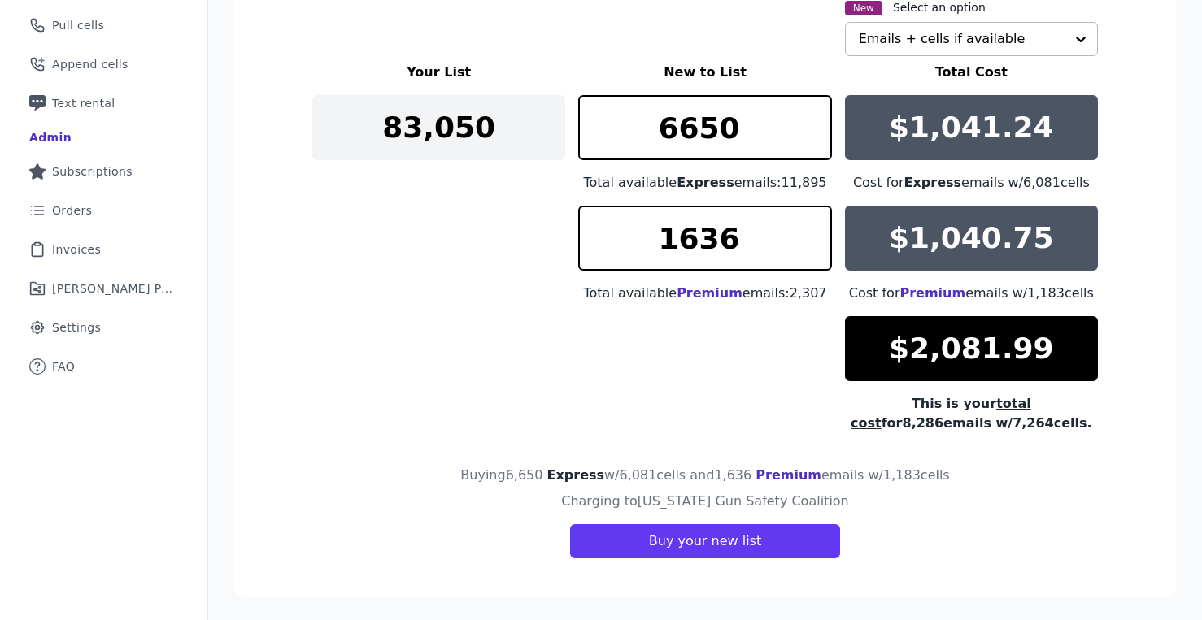
click at [357, 302] on div "Your List New to List Total Cost 83,050 6650 Total available Express emails: 11…" at bounding box center [704, 248] width 785 height 371
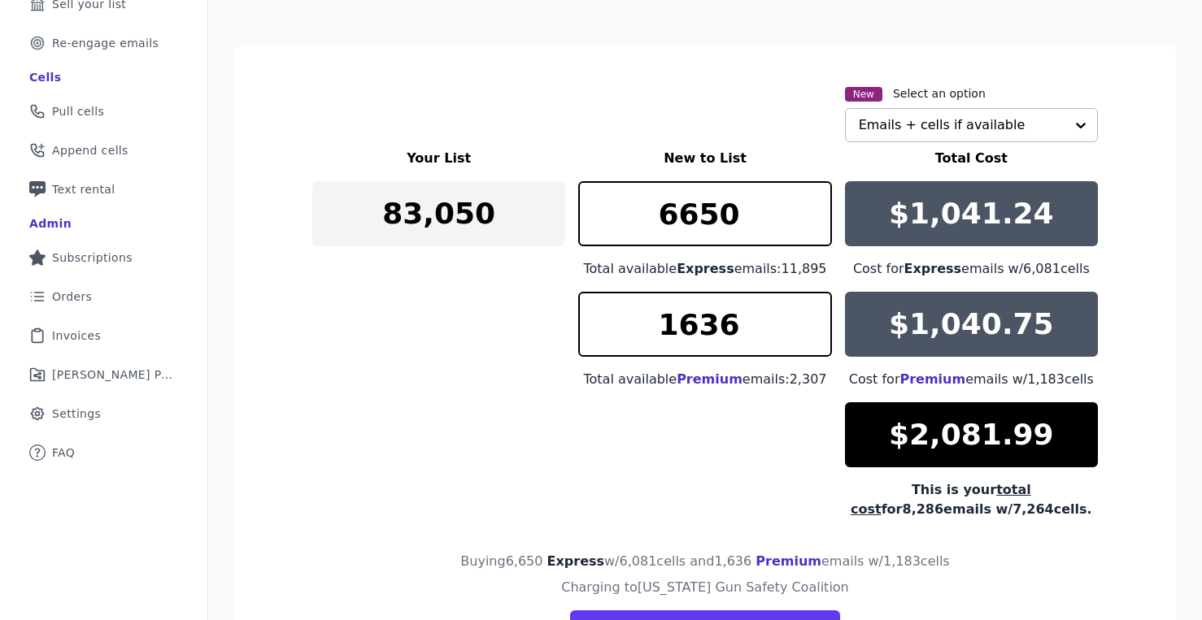
scroll to position [316, 0]
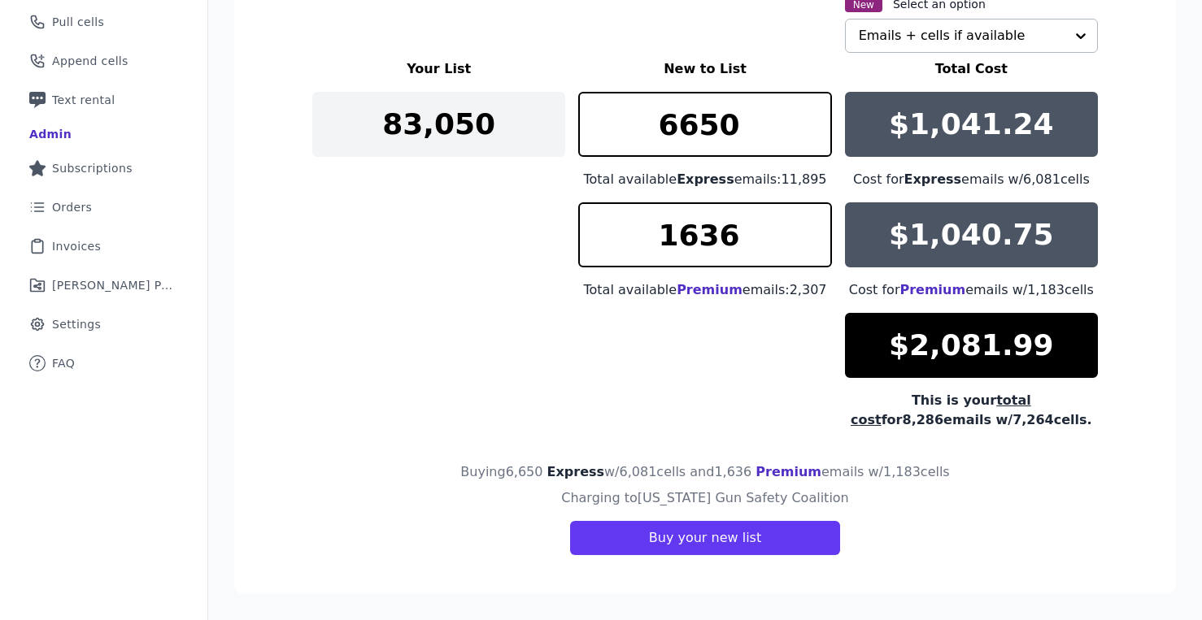
click at [372, 304] on div "Your List New to List Total Cost 83,050 6650 Total available Express emails: 11…" at bounding box center [704, 244] width 785 height 371
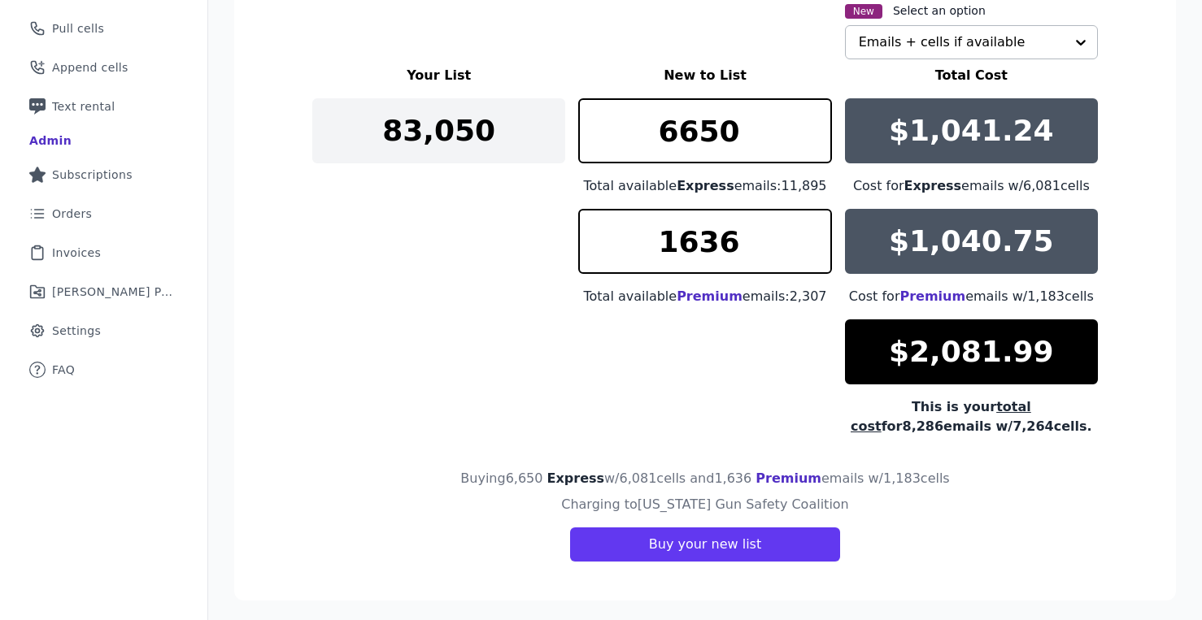
scroll to position [312, 0]
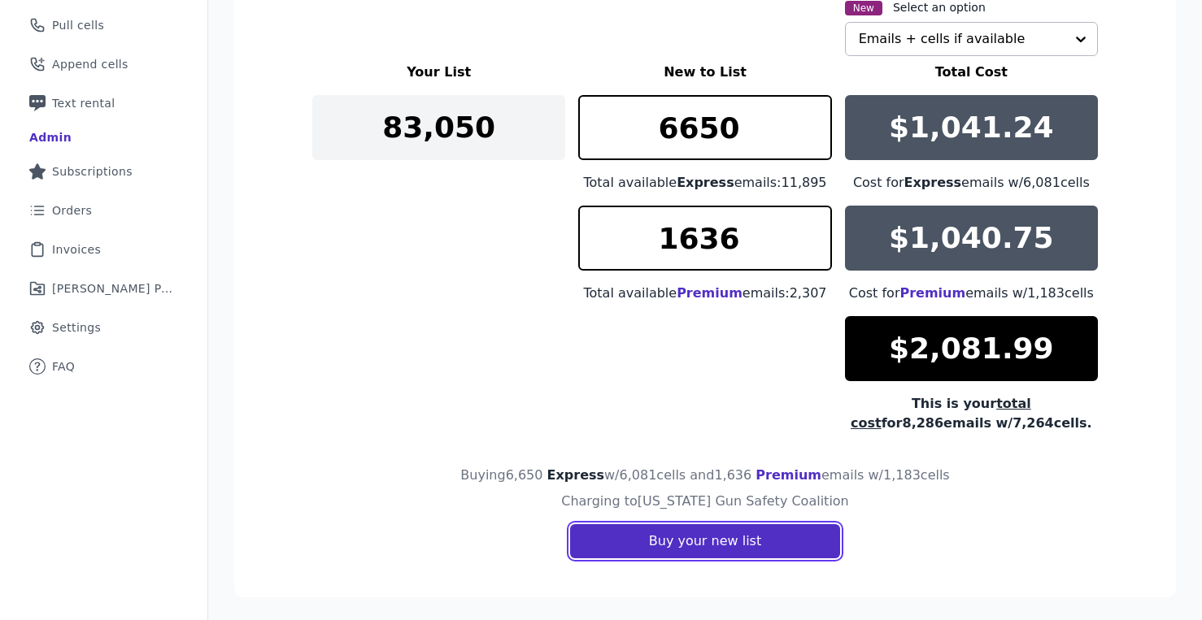
click at [612, 543] on button "Buy your new list" at bounding box center [705, 541] width 270 height 34
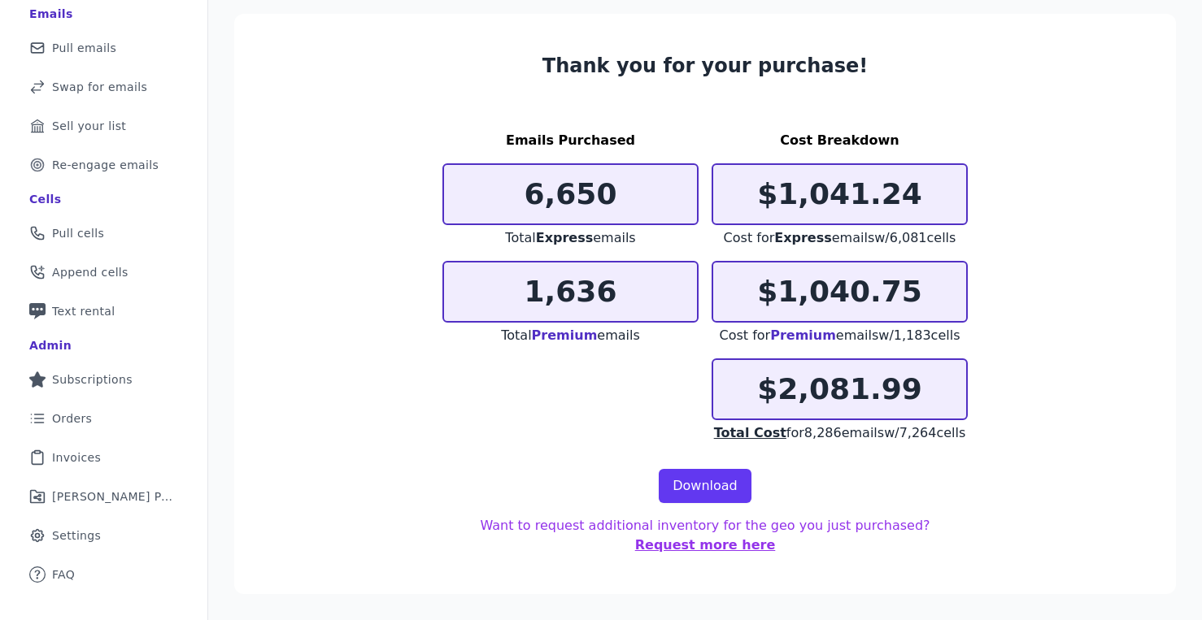
scroll to position [124, 0]
click at [437, 381] on section "Thank you for your purchase! Emails Purchased 6,650 Total Express emails 1,636 …" at bounding box center [704, 304] width 941 height 580
click at [672, 485] on link "Download" at bounding box center [704, 486] width 93 height 34
click at [406, 270] on section "Thank you for your purchase! Emails Purchased 6,650 Total Express emails 1,636 …" at bounding box center [704, 304] width 941 height 580
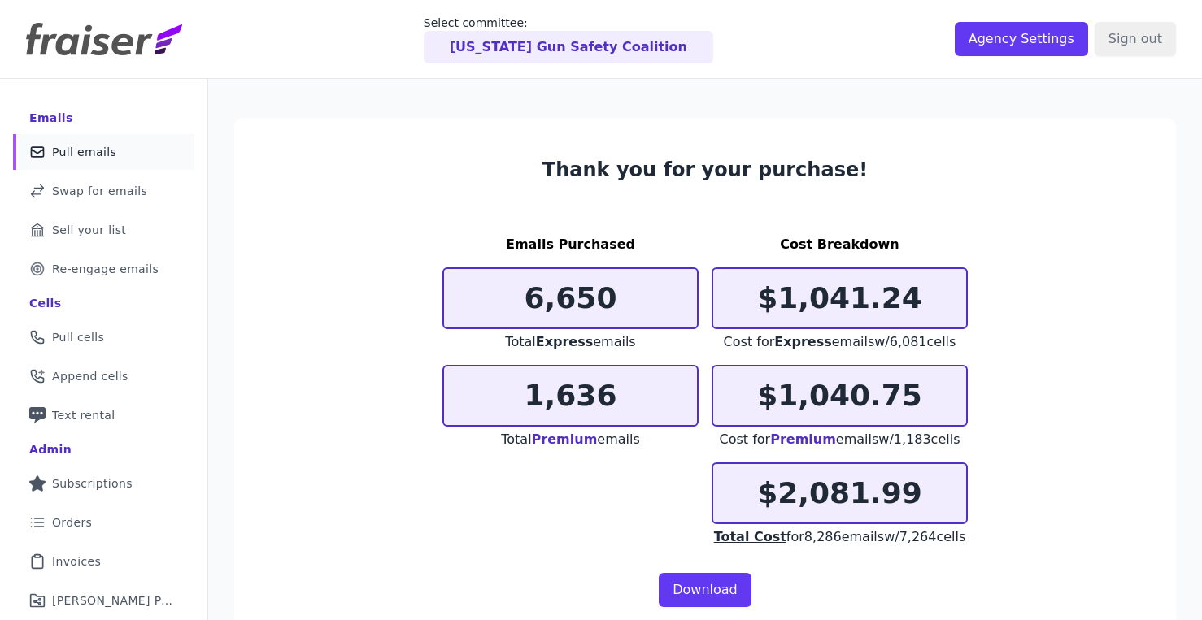
click at [123, 154] on link "Mail Icon Outline of a mail envelope Pull emails" at bounding box center [103, 152] width 181 height 36
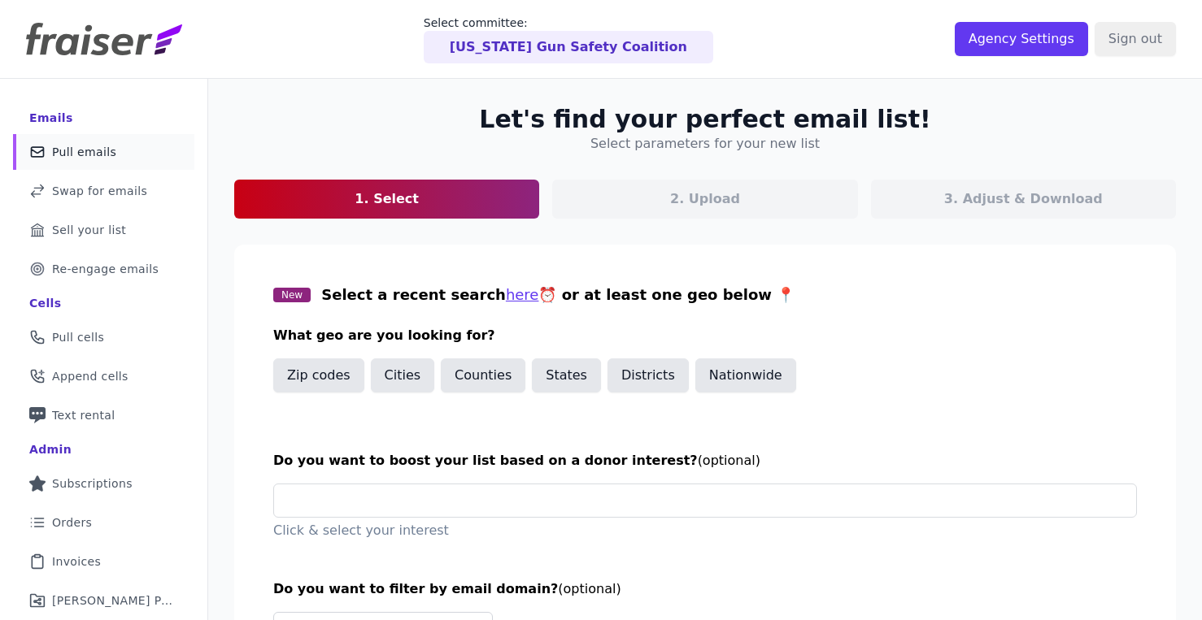
click at [442, 254] on section "New Select a recent search here ⏰ or at least one geo below 📍 What geo are you …" at bounding box center [704, 470] width 941 height 450
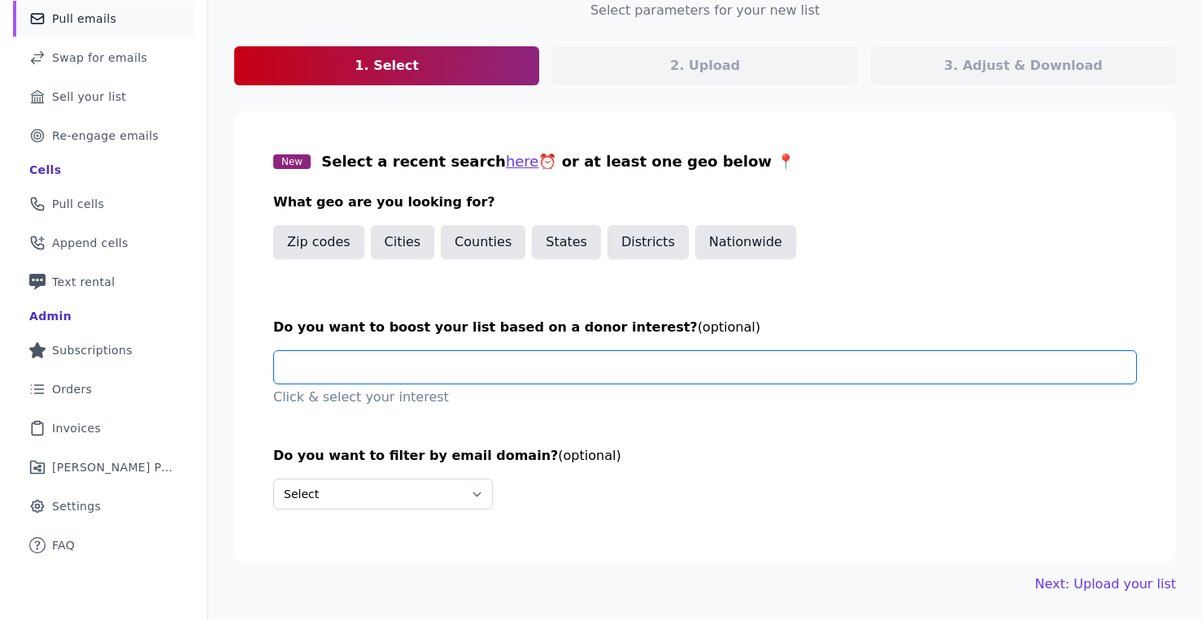
click at [485, 369] on input "text" at bounding box center [711, 367] width 849 height 33
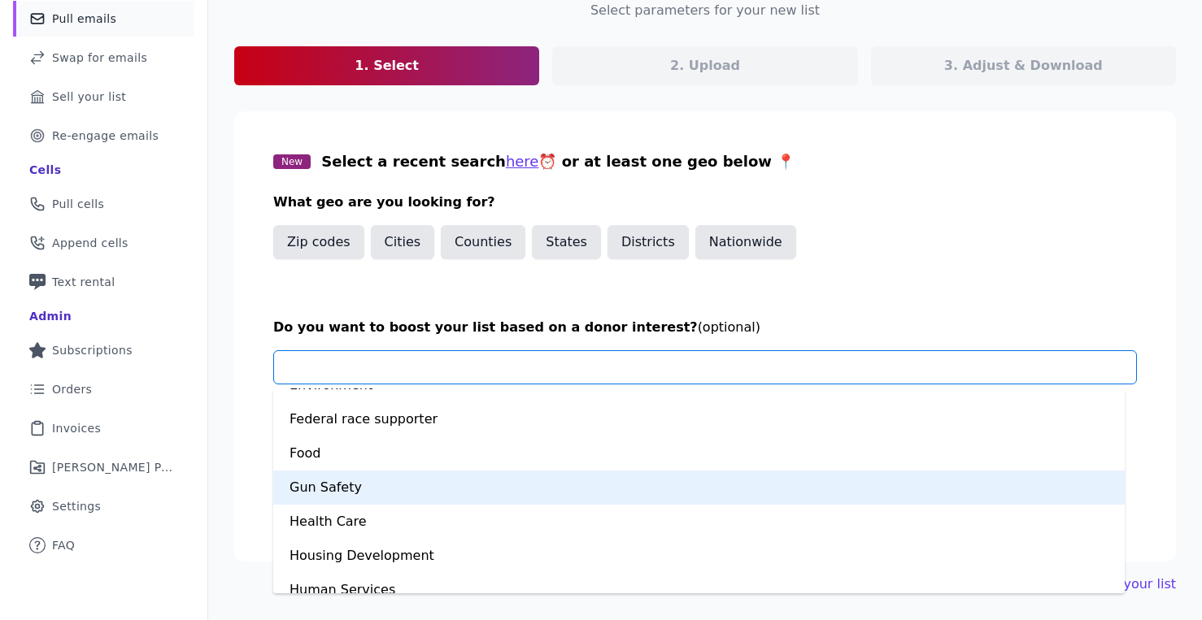
scroll to position [428, 0]
click at [439, 502] on div "Gun Safety" at bounding box center [698, 490] width 851 height 34
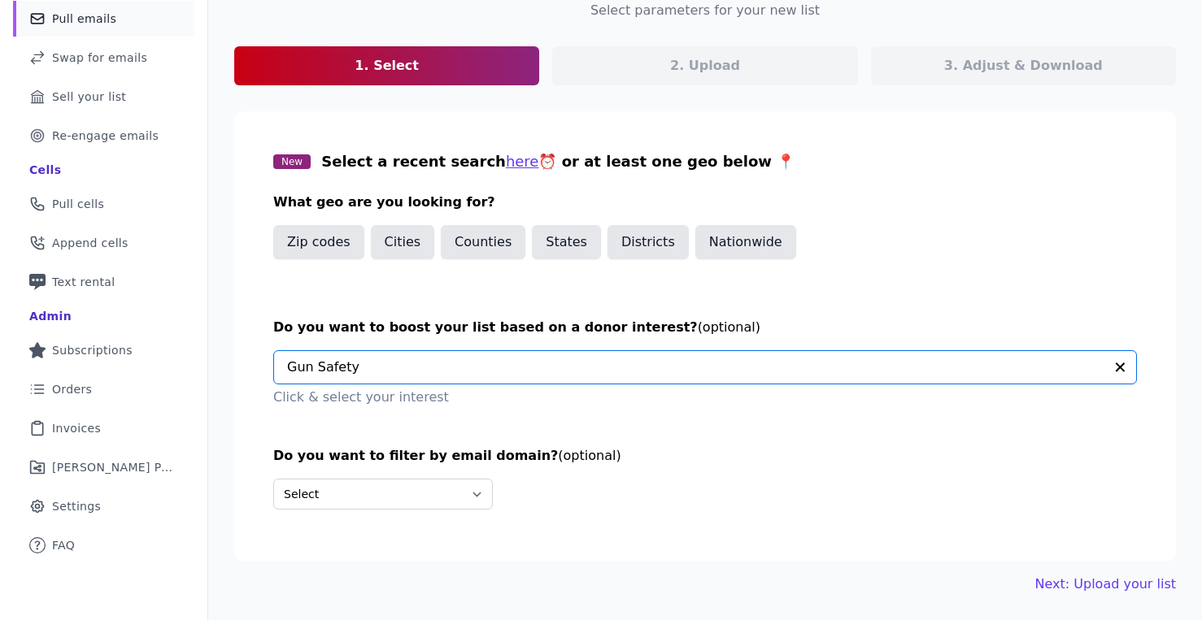
click at [469, 427] on section "New Select a recent search here ⏰ or at least one geo below 📍 What geo are you …" at bounding box center [704, 336] width 941 height 450
click at [471, 363] on input "text" at bounding box center [695, 367] width 816 height 33
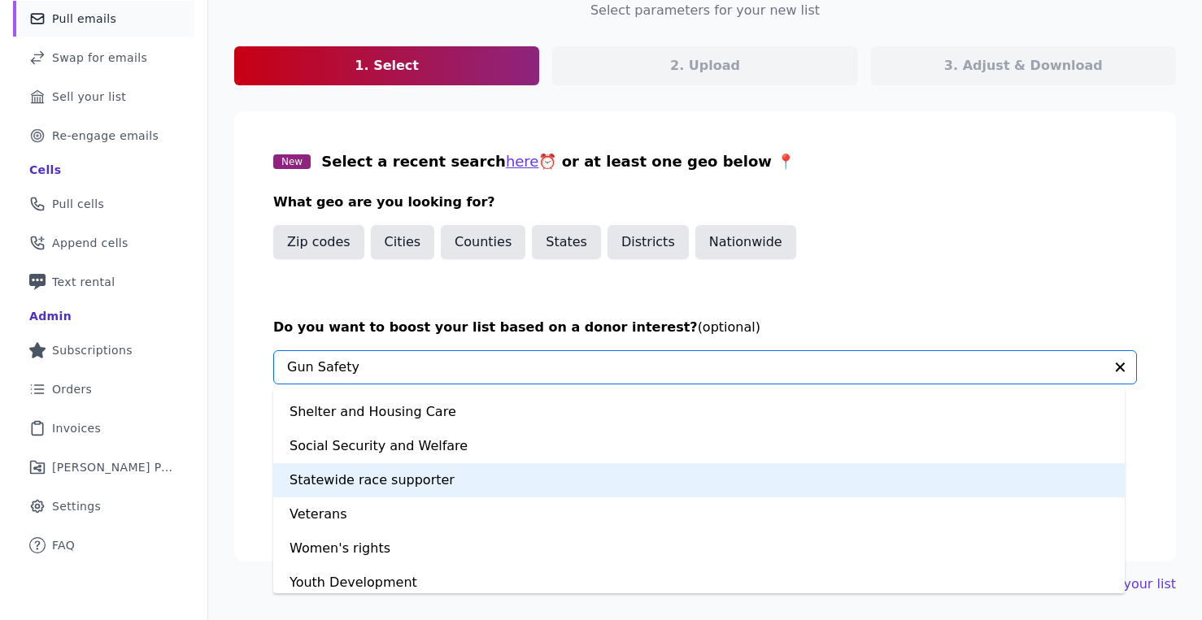
scroll to position [1127, 0]
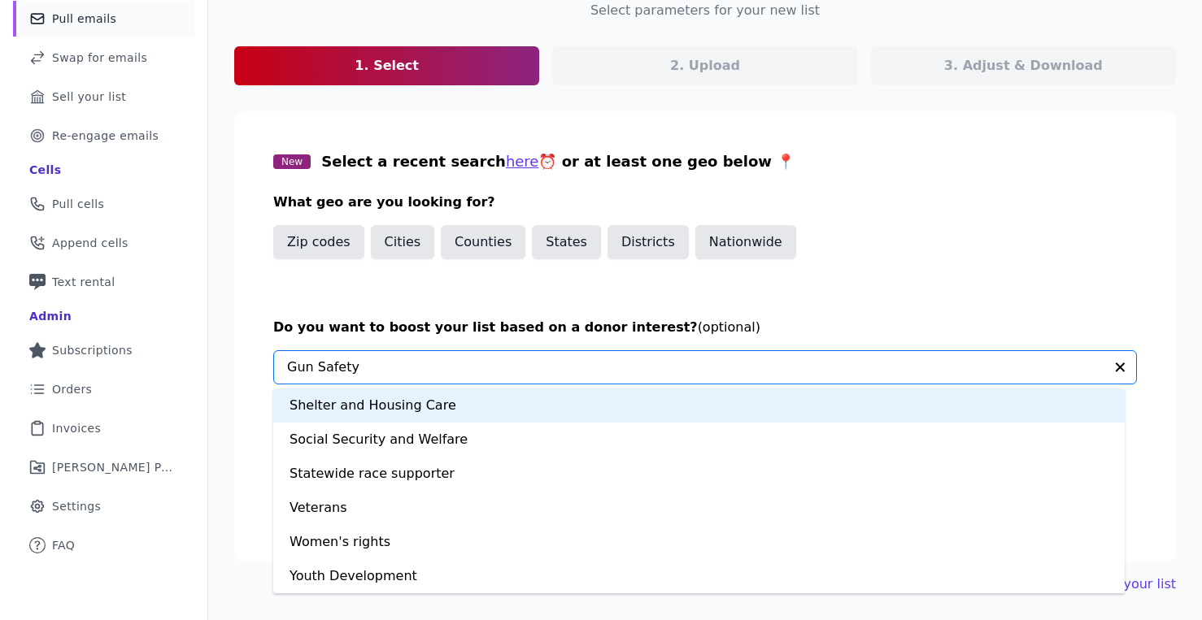
click at [654, 292] on section "New Select a recent search here ⏰ or at least one geo below 📍 What geo are you …" at bounding box center [704, 336] width 941 height 450
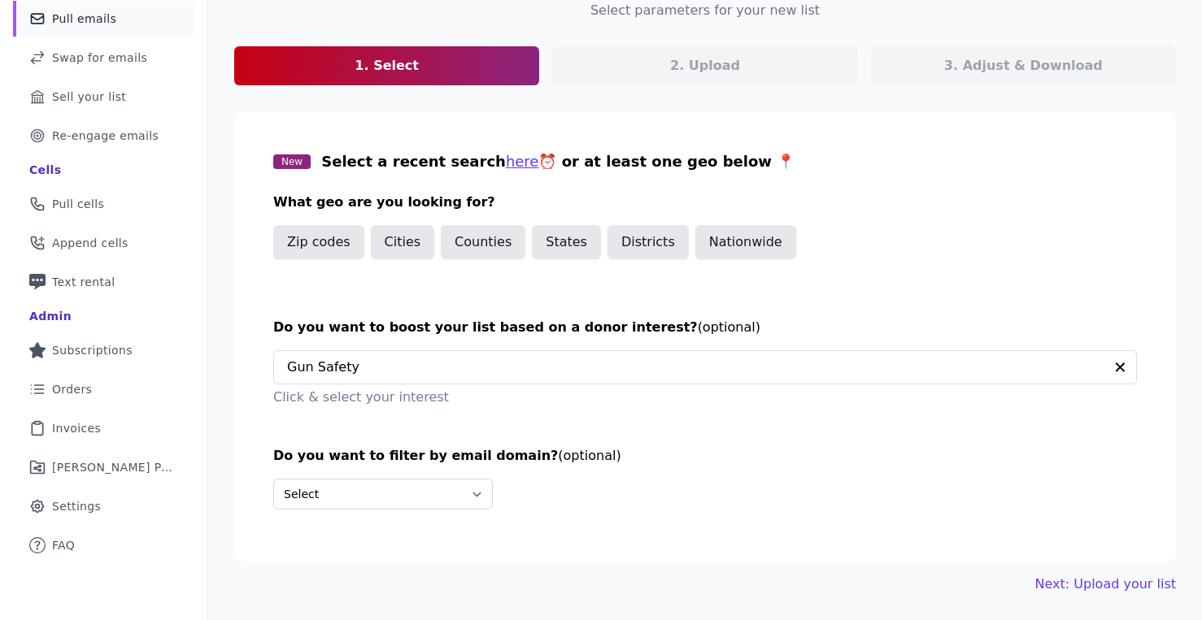
click at [752, 500] on div "Select Include only these domains Include none of these domains" at bounding box center [704, 494] width 863 height 31
click at [750, 246] on button "Nationwide" at bounding box center [745, 242] width 101 height 34
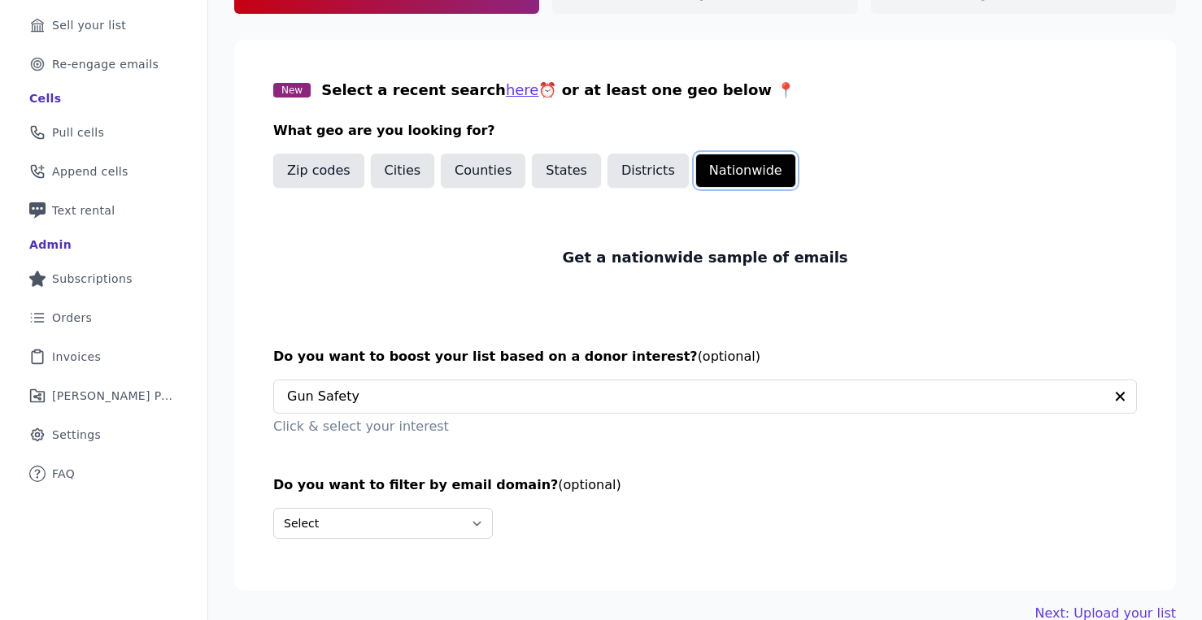
scroll to position [218, 0]
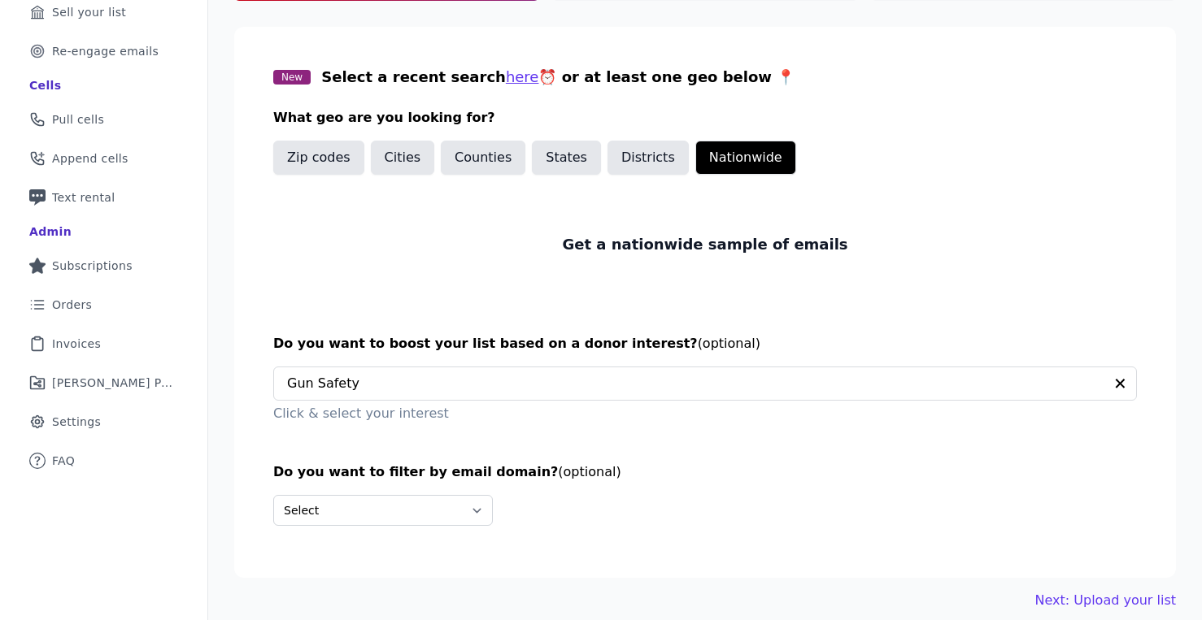
click at [744, 472] on h3 "Do you want to filter by email domain? (optional)" at bounding box center [704, 473] width 863 height 20
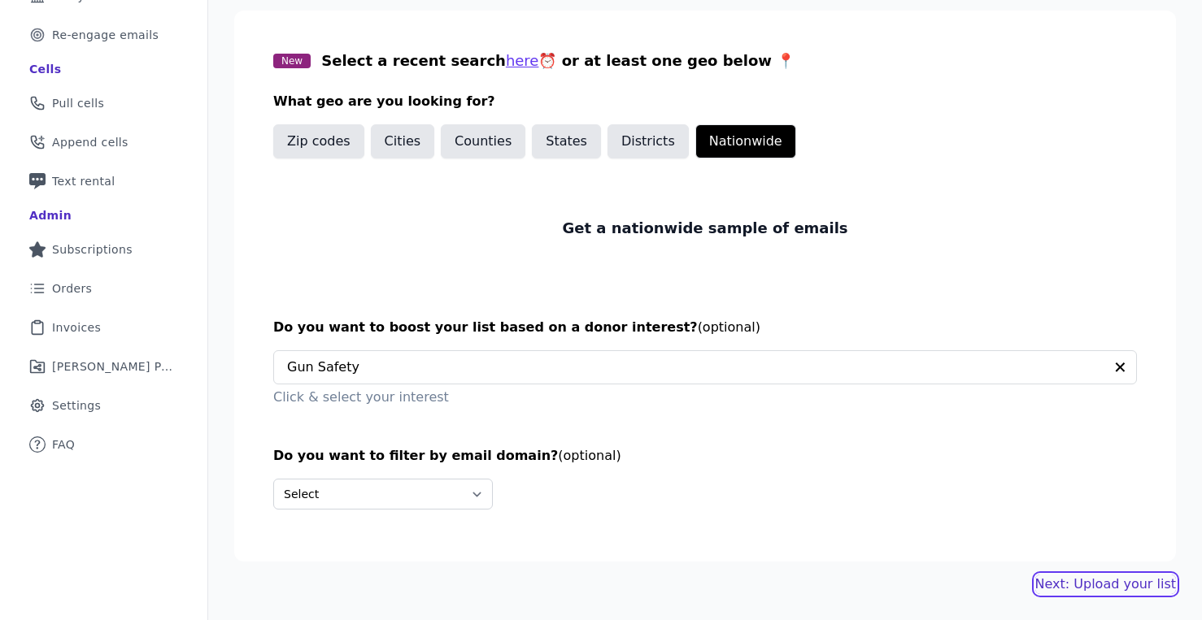
click at [1080, 589] on link "Next: Upload your list" at bounding box center [1105, 585] width 141 height 20
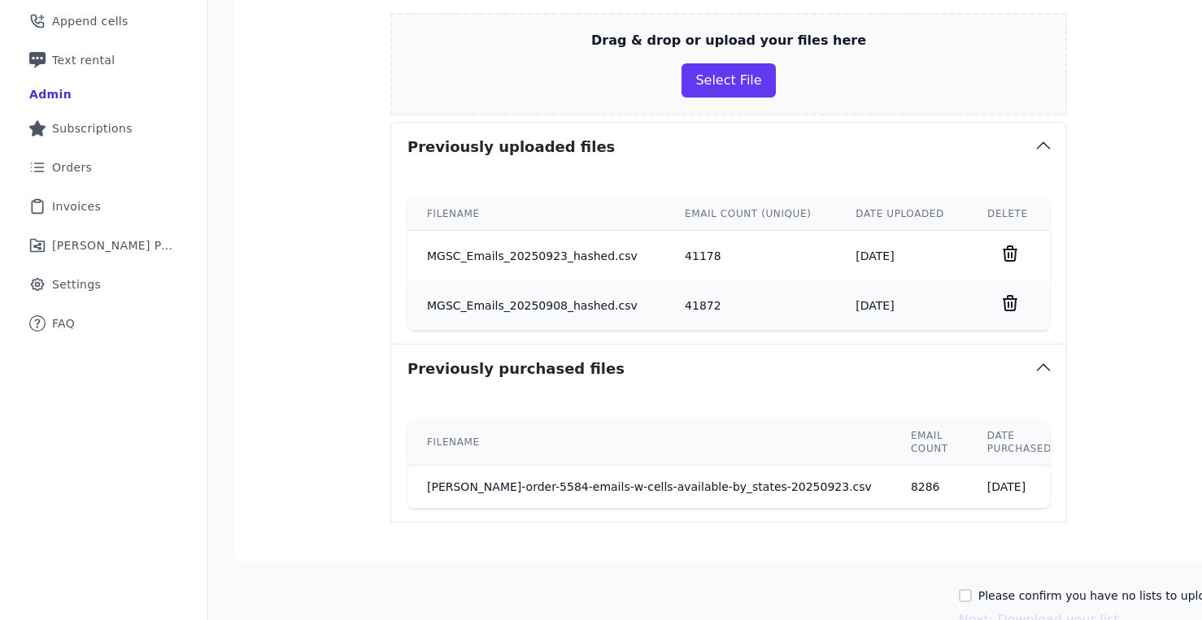
scroll to position [363, 0]
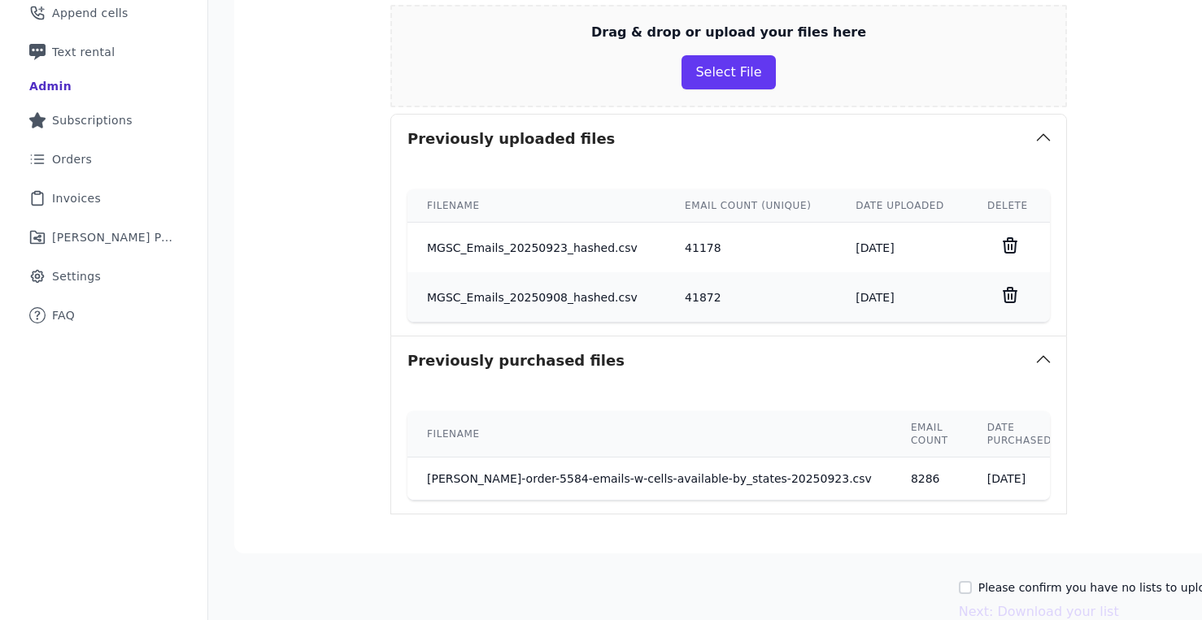
click at [1046, 367] on section "You can upload your DCCC hash or your raw email list so that you aren't purchas…" at bounding box center [728, 230] width 989 height 646
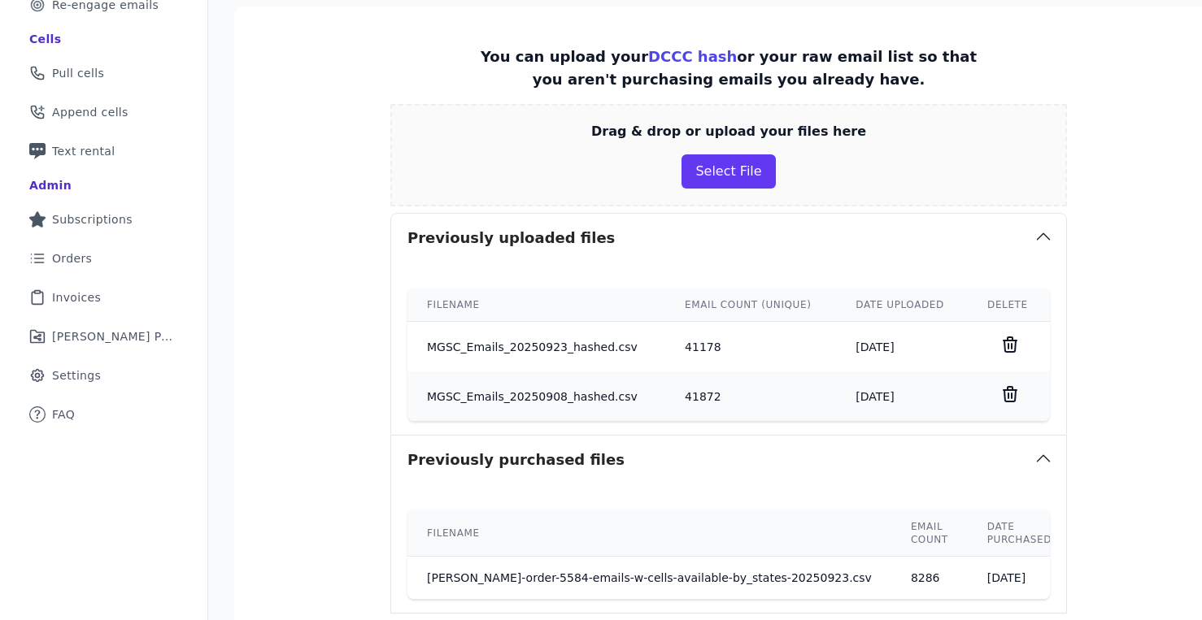
scroll to position [472, 0]
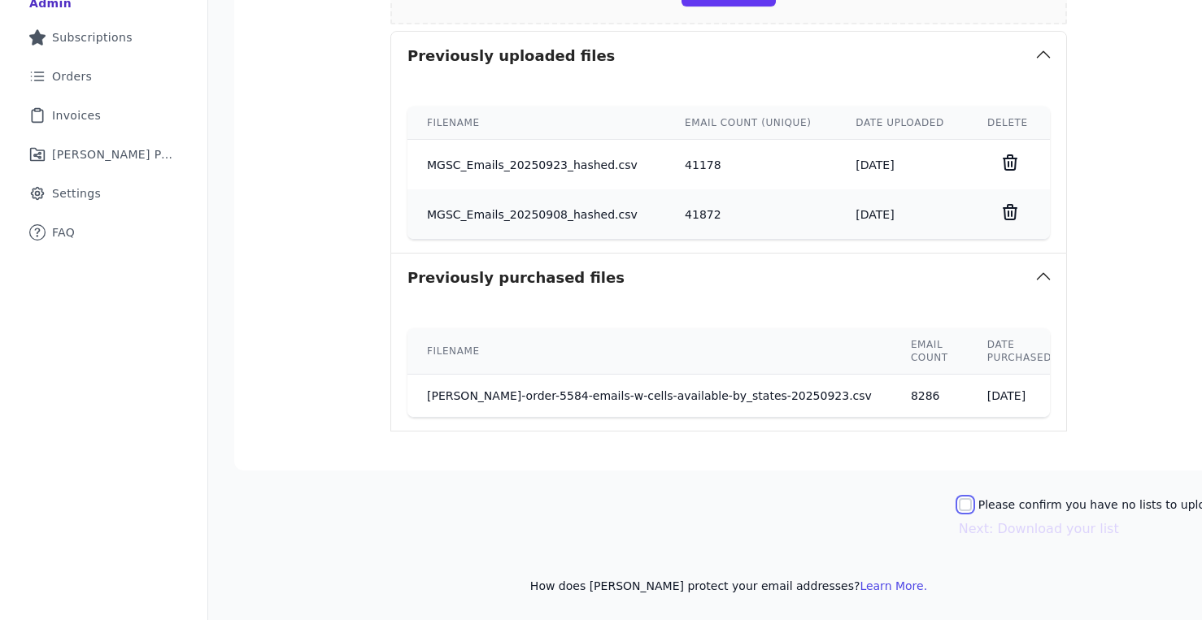
click at [958, 498] on input "Please confirm you have no lists to upload." at bounding box center [964, 504] width 13 height 13
checkbox input "true"
click at [958, 519] on button "Next: Download your list" at bounding box center [1038, 529] width 160 height 20
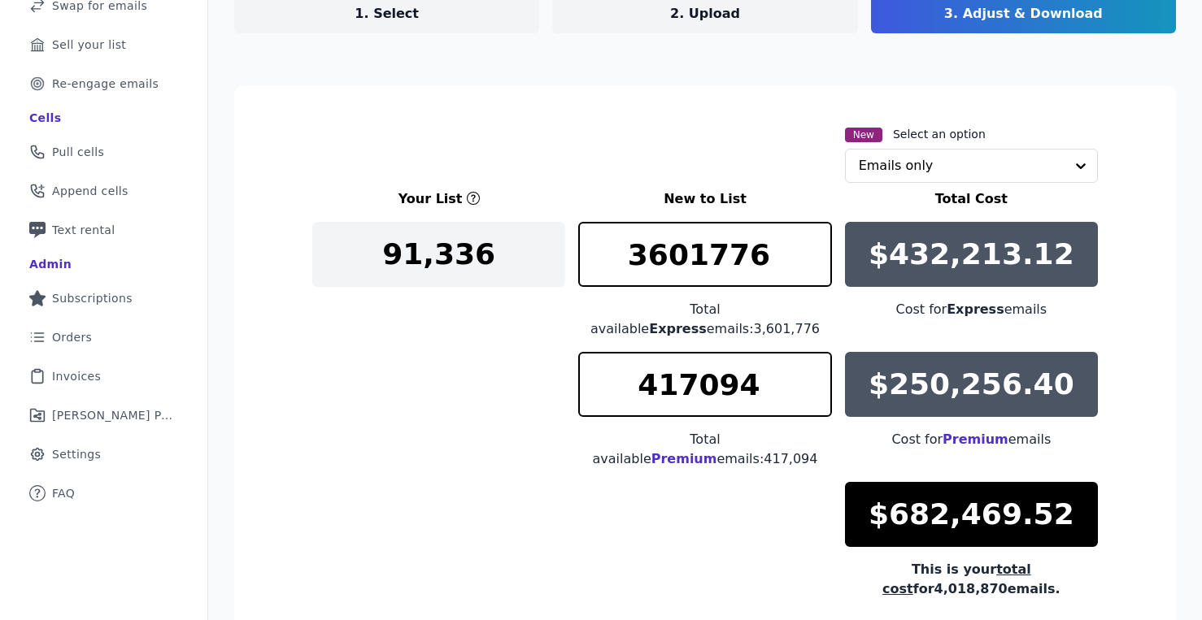
scroll to position [170, 0]
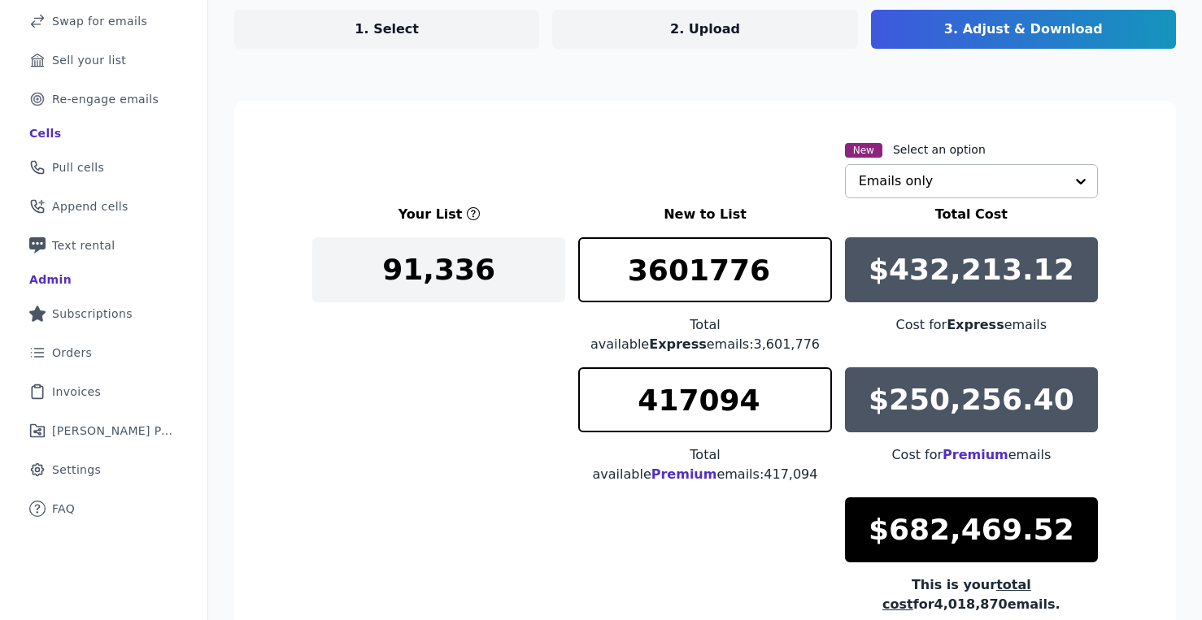
click at [977, 175] on input "text" at bounding box center [961, 181] width 206 height 33
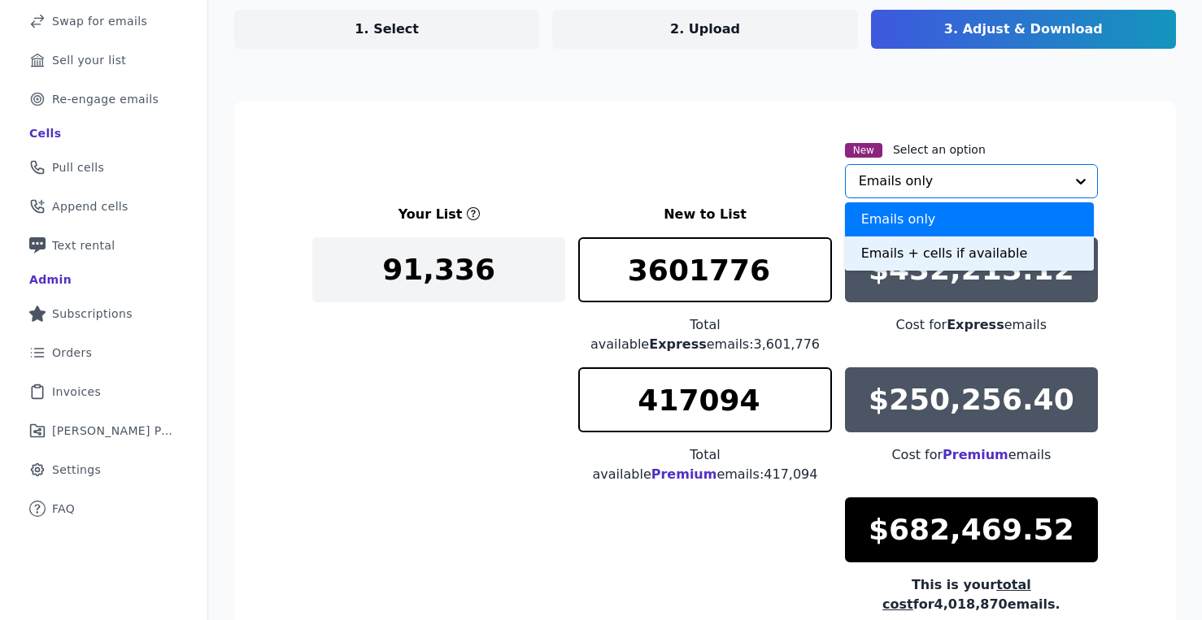
click at [906, 255] on div "Emails + cells if available" at bounding box center [969, 254] width 249 height 34
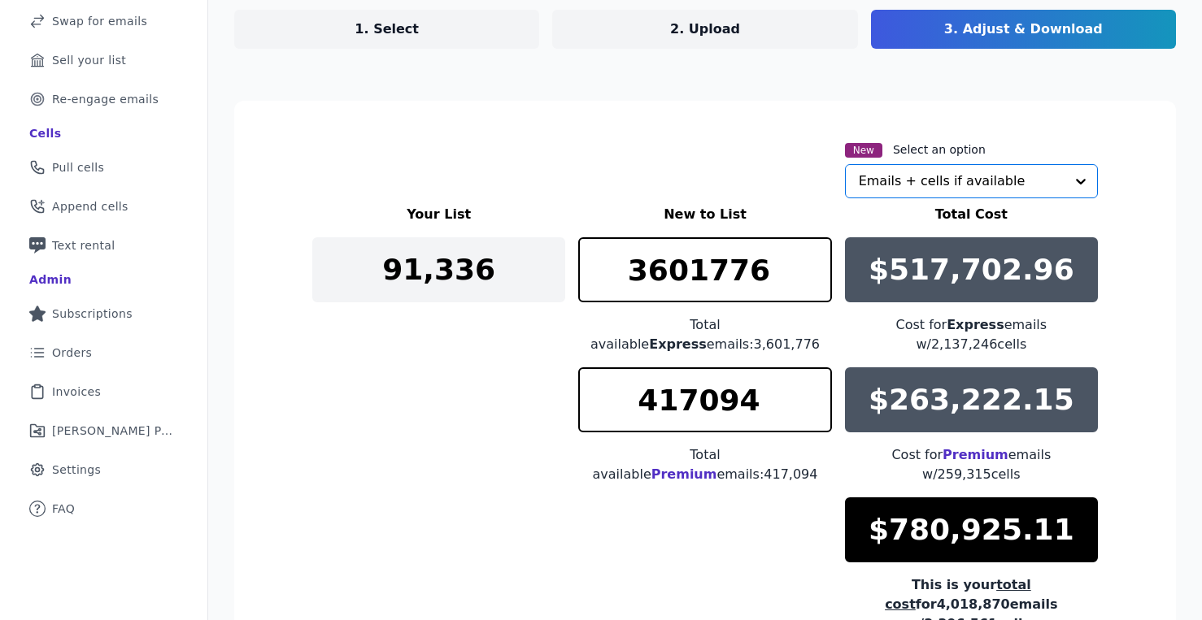
click at [741, 193] on div "New Select an option Option Emails + cells if available, selected. Select is fo…" at bounding box center [704, 169] width 785 height 59
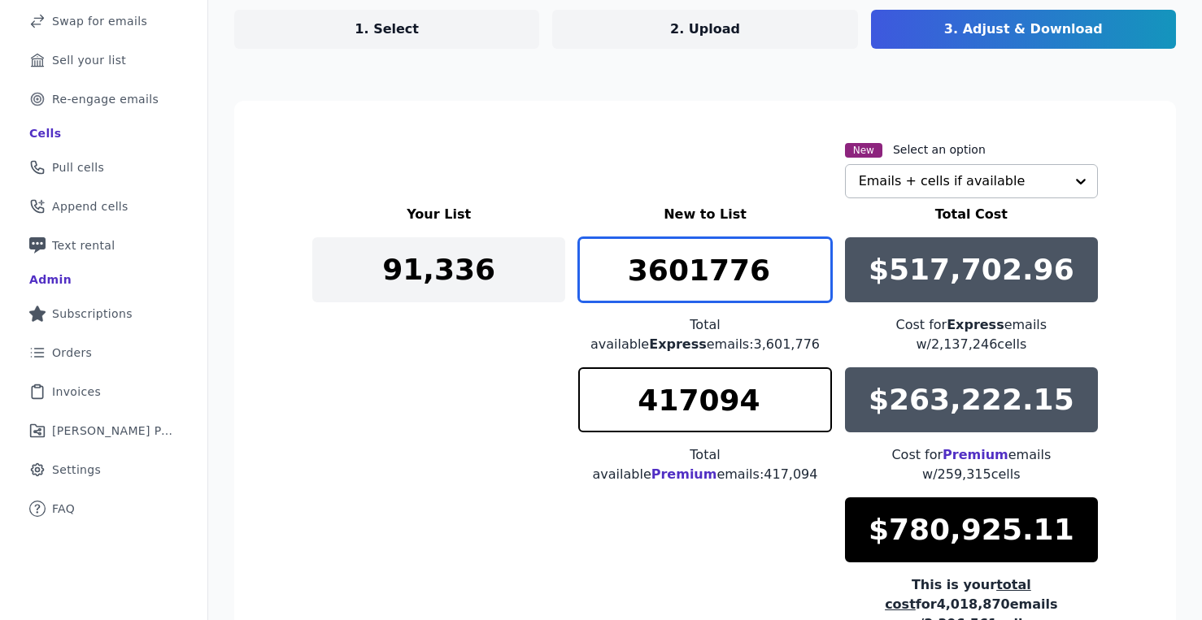
click at [732, 273] on input "3601776" at bounding box center [704, 269] width 253 height 65
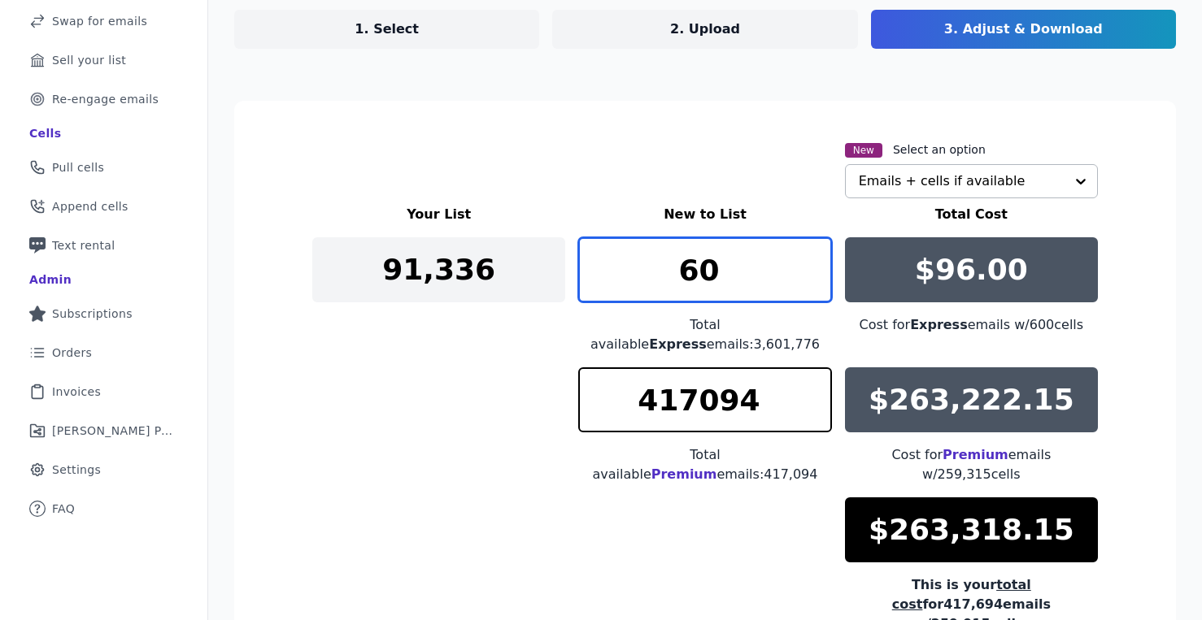
type input "6"
type input "7"
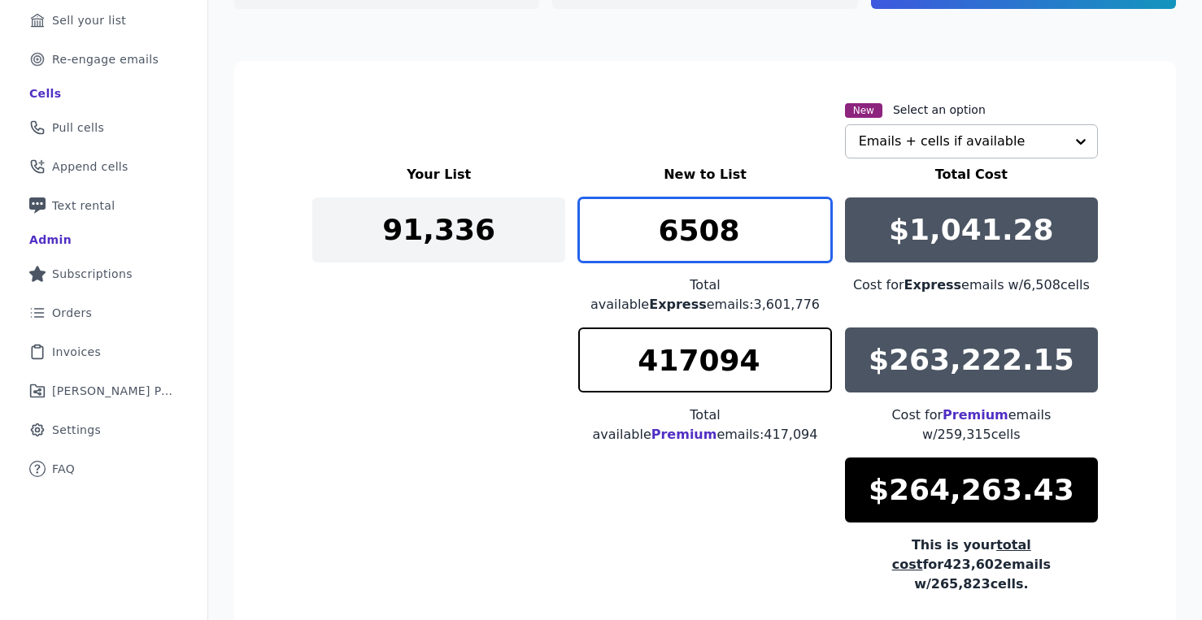
scroll to position [225, 0]
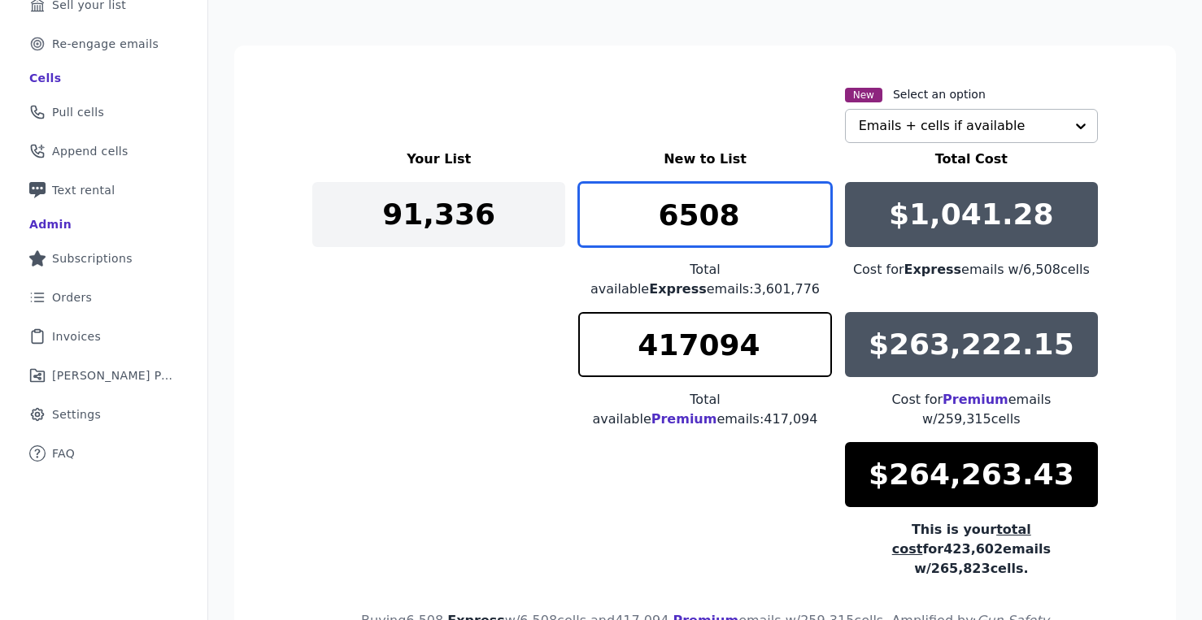
type input "6508"
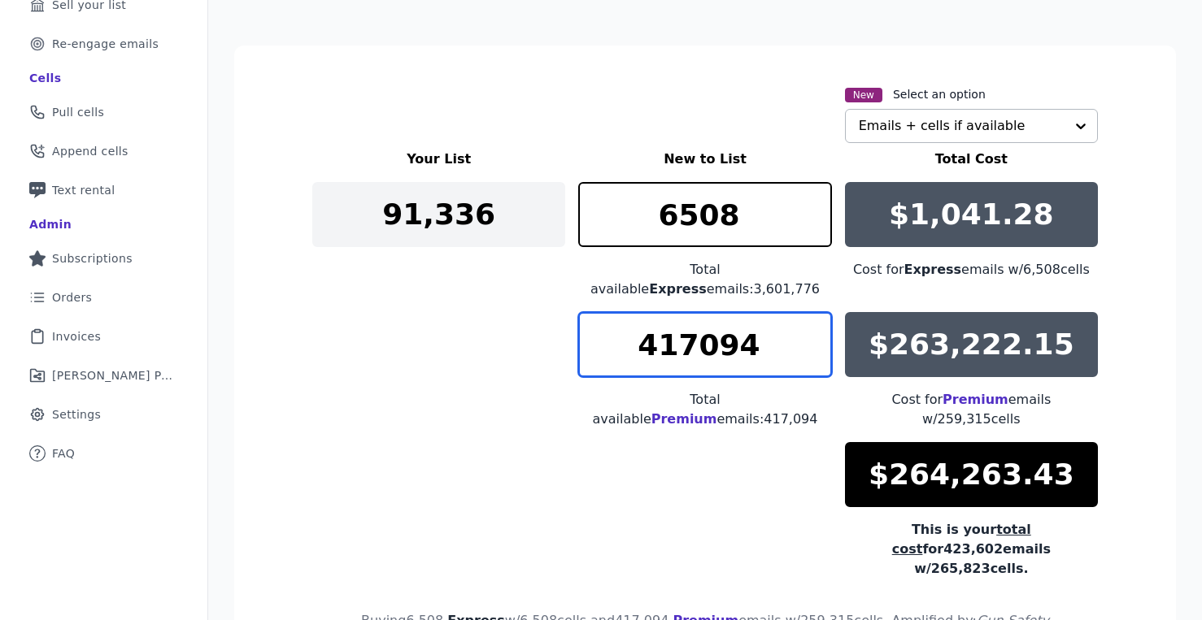
click at [719, 354] on input "417094" at bounding box center [704, 344] width 253 height 65
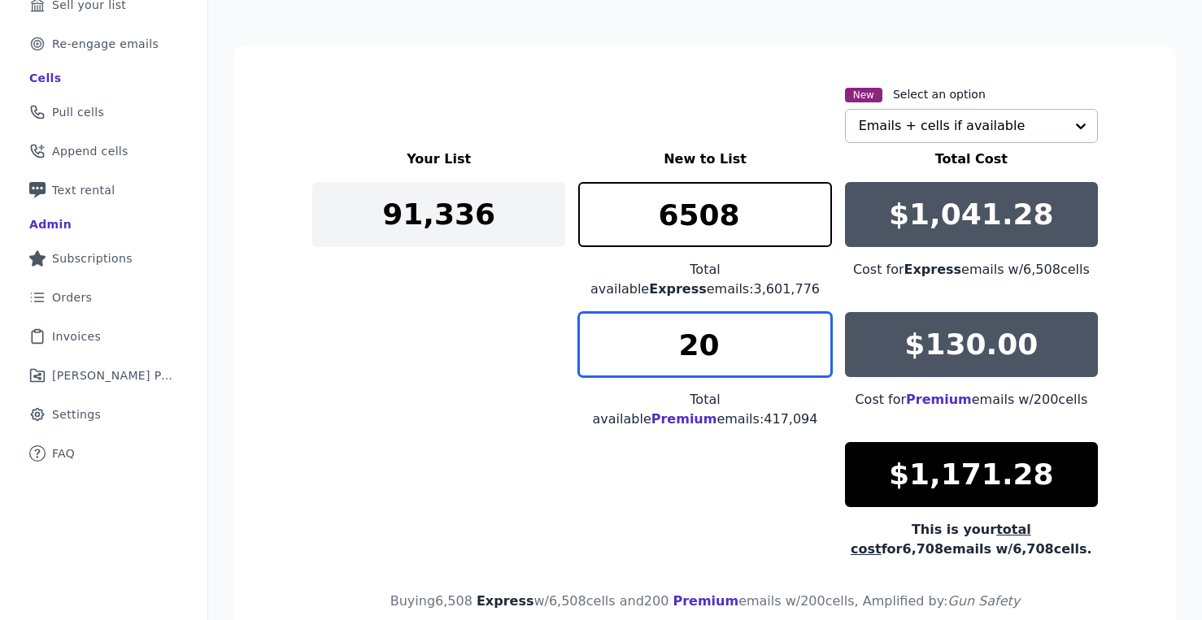
type input "2"
type input "1602"
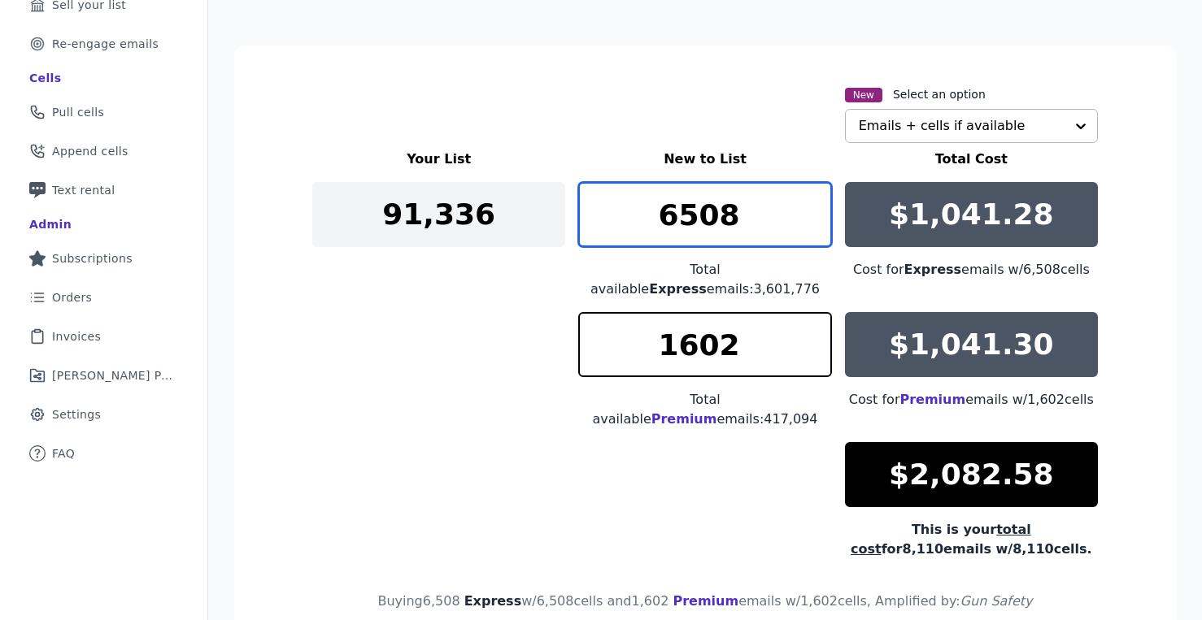
click at [729, 229] on input "6508" at bounding box center [704, 214] width 253 height 65
type input "6507"
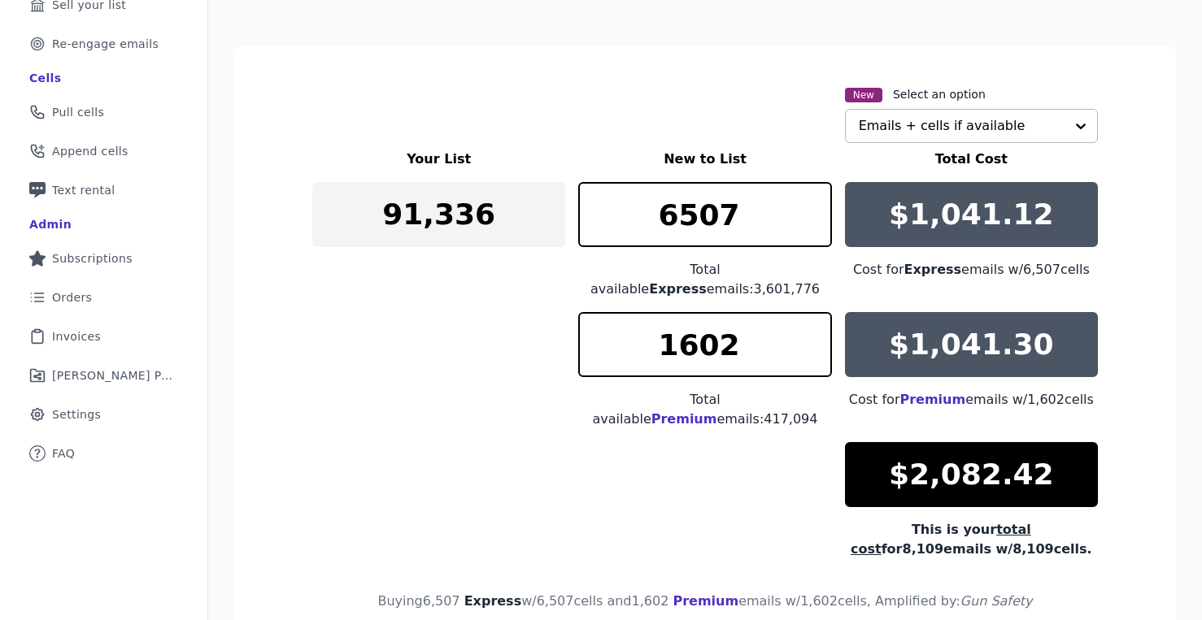
click at [463, 341] on div "Your List New to List Total Cost 91,336 6507 Total available Express emails: 3,…" at bounding box center [704, 355] width 785 height 410
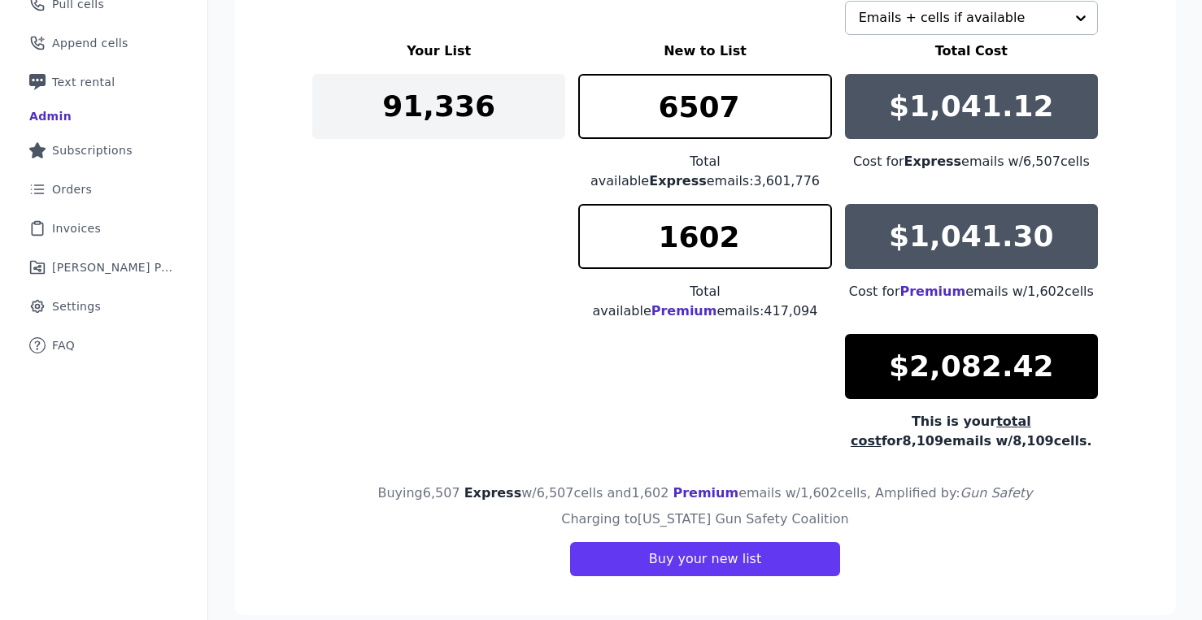
scroll to position [336, 0]
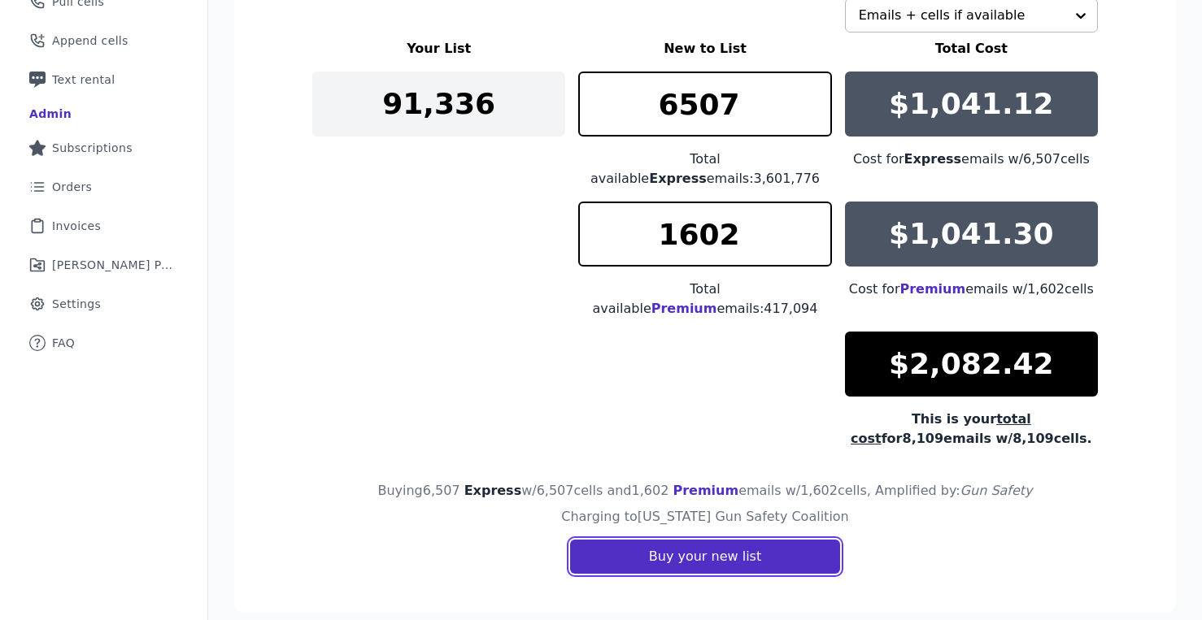
click at [637, 540] on button "Buy your new list" at bounding box center [705, 557] width 270 height 34
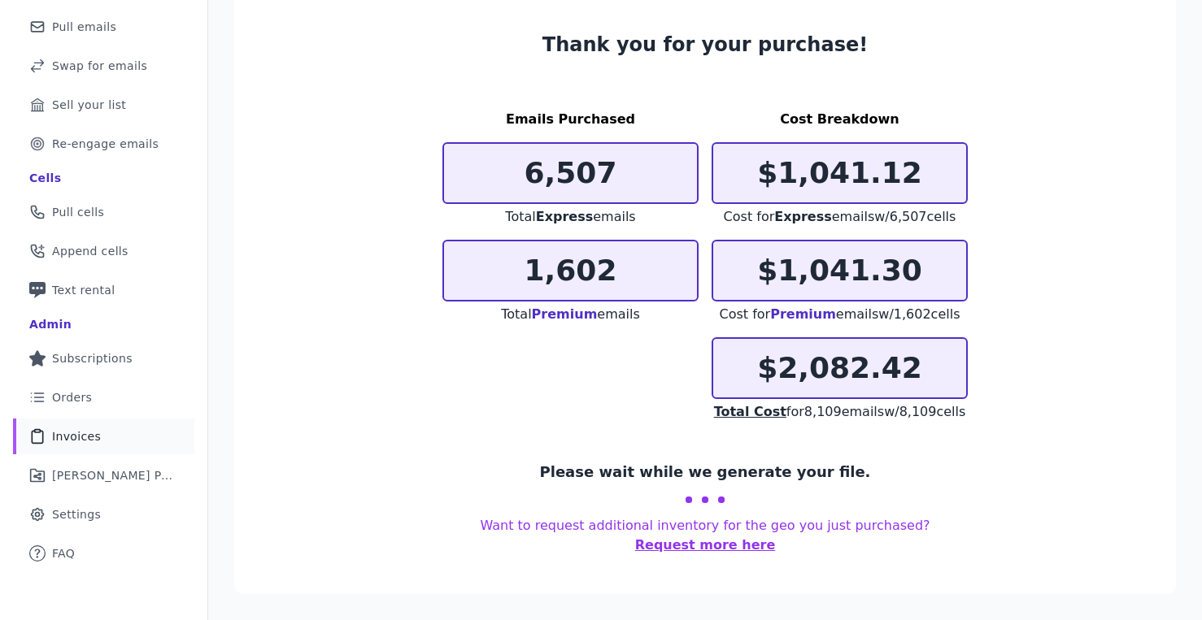
scroll to position [124, 0]
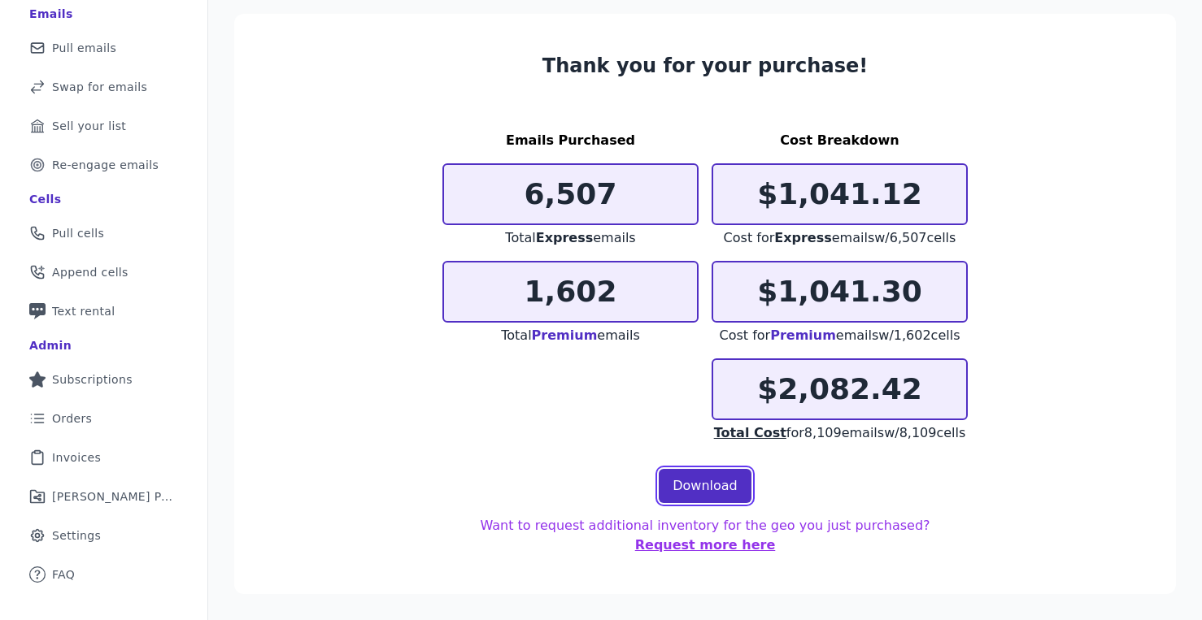
click at [670, 488] on link "Download" at bounding box center [704, 486] width 93 height 34
